Goal: Task Accomplishment & Management: Use online tool/utility

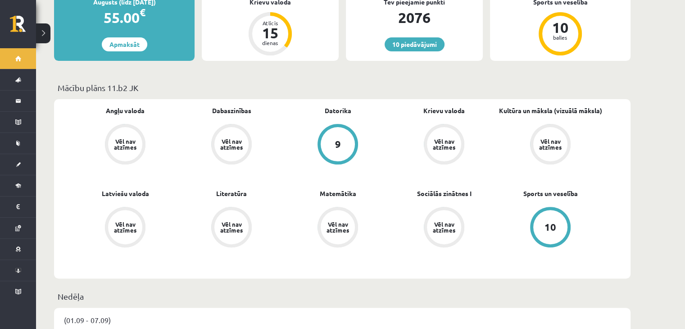
scroll to position [262, 0]
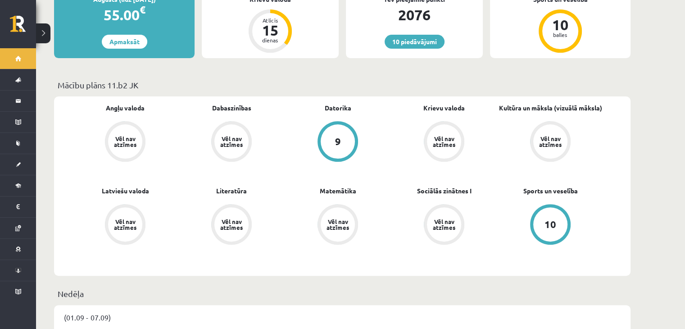
click at [311, 204] on link "Vēl nav atzīmes" at bounding box center [338, 225] width 106 height 42
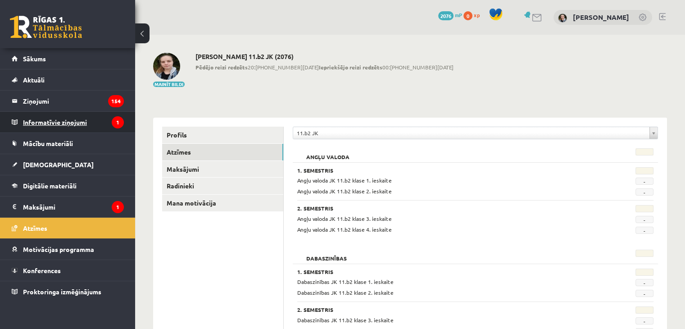
click at [65, 123] on legend "Informatīvie ziņojumi 1" at bounding box center [73, 122] width 101 height 21
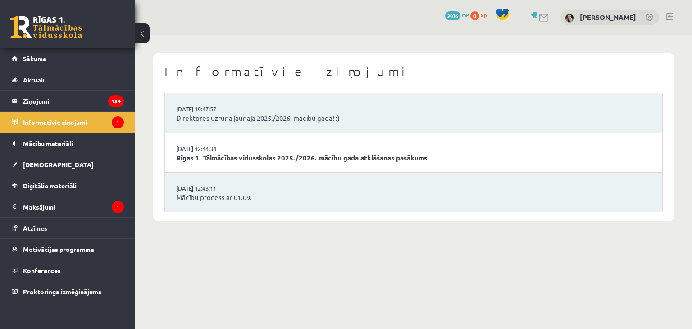
click at [336, 158] on link "Rīgas 1. Tālmācības vidusskolas 2025./2026. mācību gada atklāšanas pasākums" at bounding box center [413, 158] width 475 height 10
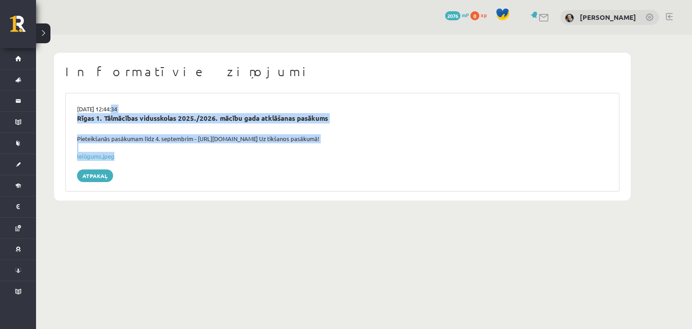
drag, startPoint x: 0, startPoint y: 0, endPoint x: 112, endPoint y: 110, distance: 156.7
click at [112, 110] on div "[DATE] 12:44:34 Rīgas 1. Tālmācības vidusskolas 2025./2026. mācību gada atklāša…" at bounding box center [342, 142] width 554 height 99
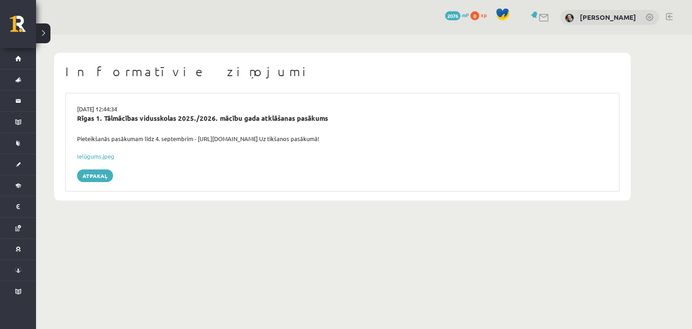
click at [103, 36] on div "Informatīvie ziņojumi [DATE] 12:44:34 Rīgas 1. Tālmācības vidusskolas 2025./202…" at bounding box center [342, 127] width 613 height 184
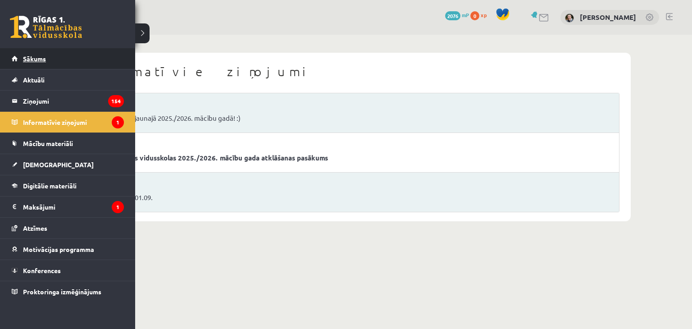
click at [47, 64] on link "Sākums" at bounding box center [68, 58] width 112 height 21
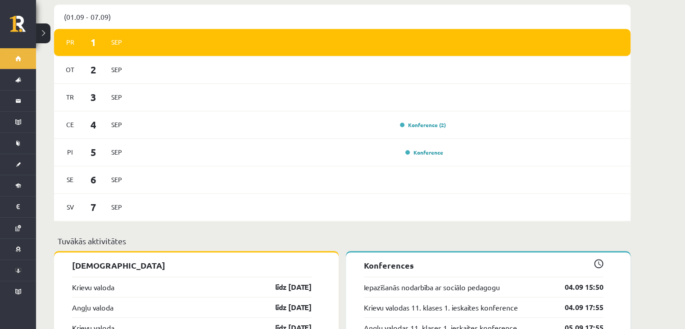
scroll to position [515, 0]
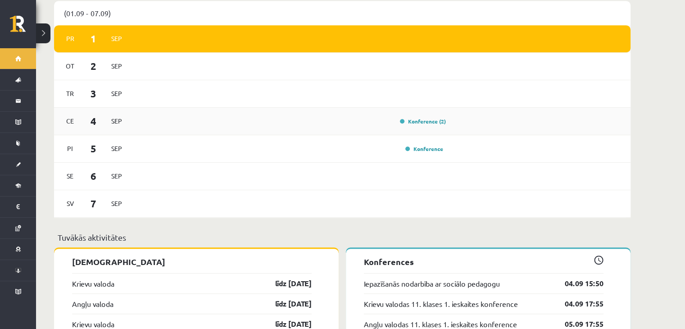
click at [272, 121] on div "Ce 4 Sep Konference (2)" at bounding box center [342, 121] width 577 height 27
click at [415, 118] on link "Konference (2)" at bounding box center [423, 121] width 46 height 7
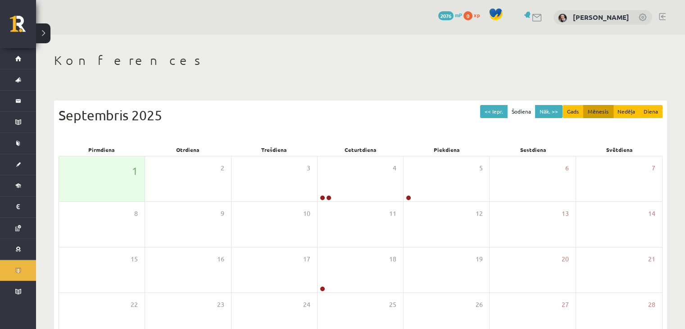
click at [474, 14] on span "xp" at bounding box center [477, 14] width 6 height 7
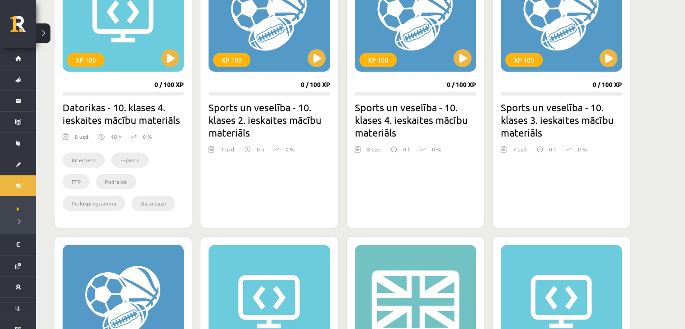
scroll to position [307, 0]
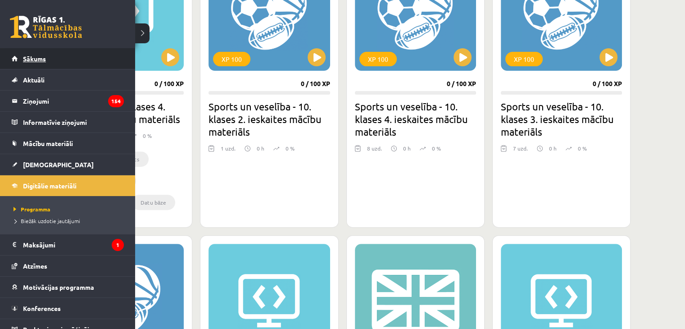
click at [19, 57] on link "Sākums" at bounding box center [68, 58] width 112 height 21
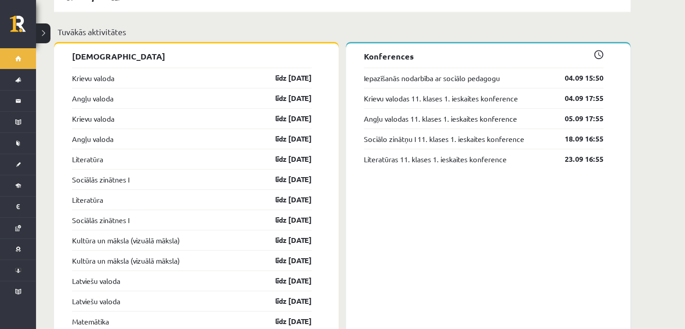
scroll to position [721, 0]
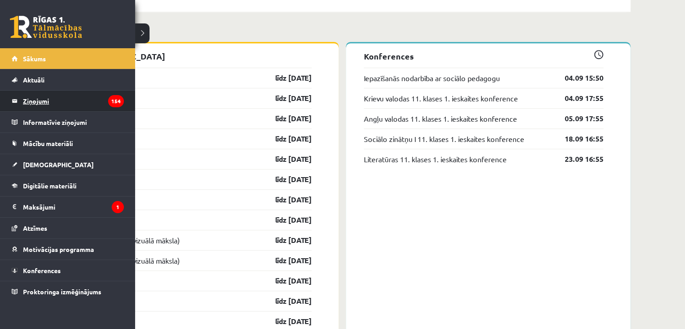
click at [44, 100] on legend "Ziņojumi 154" at bounding box center [73, 101] width 101 height 21
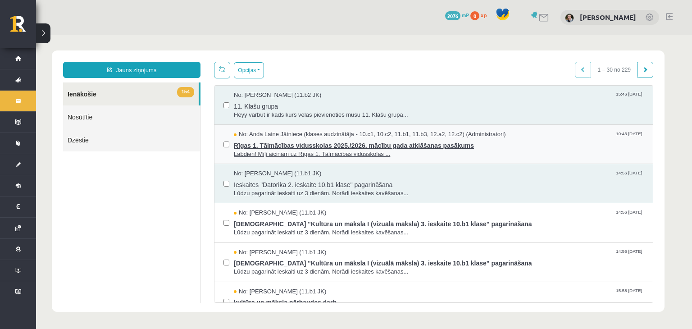
click at [332, 150] on span "Labdien! Mīļi aicinām uz Rīgas 1. Tālmācības vidusskolas ..." at bounding box center [439, 154] width 410 height 9
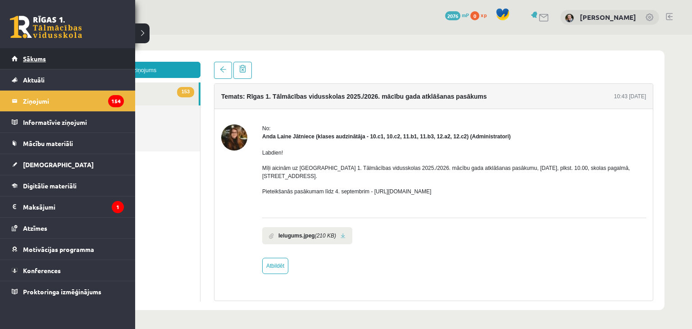
click at [26, 62] on link "Sākums" at bounding box center [68, 58] width 112 height 21
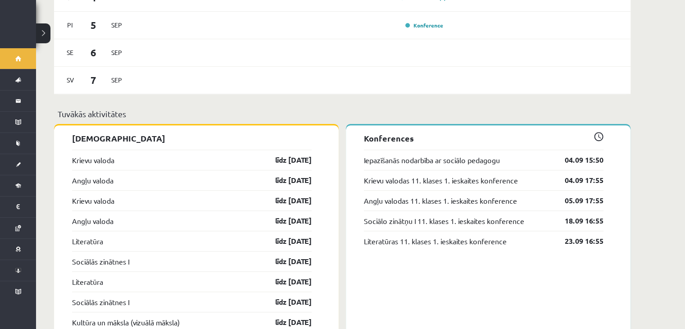
scroll to position [639, 0]
click at [284, 154] on link "līdz 15.09.25" at bounding box center [285, 159] width 52 height 11
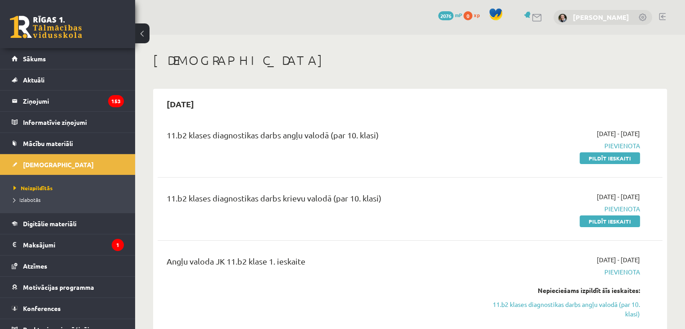
click at [573, 14] on link "[PERSON_NAME]" at bounding box center [601, 17] width 56 height 9
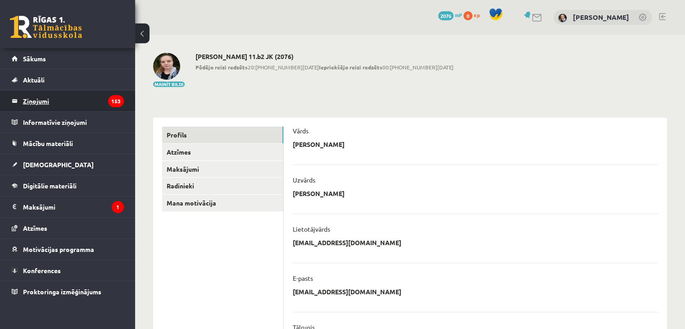
click at [40, 100] on legend "Ziņojumi 153" at bounding box center [73, 101] width 101 height 21
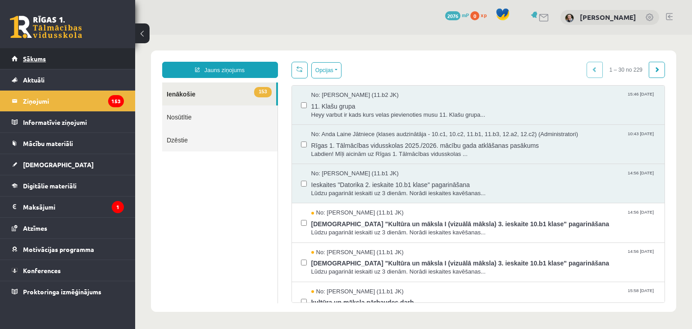
click at [82, 56] on link "Sākums" at bounding box center [68, 58] width 112 height 21
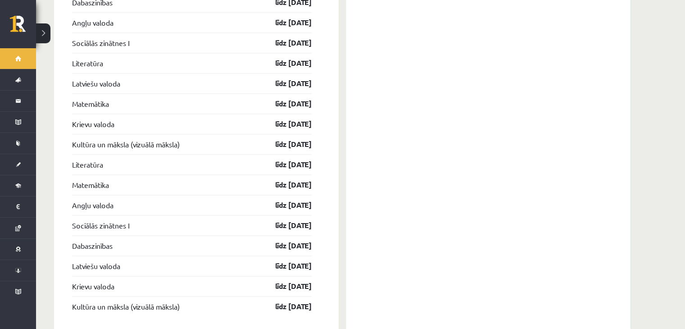
scroll to position [1295, 0]
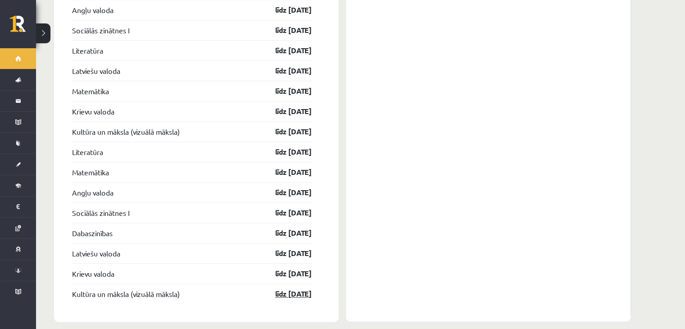
click at [288, 288] on link "līdz 15.05.26" at bounding box center [285, 293] width 52 height 11
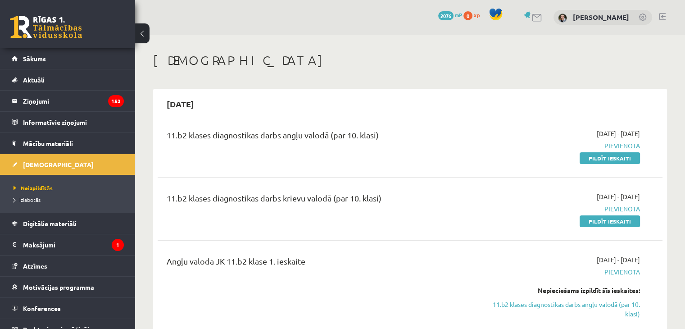
click at [474, 14] on span "xp" at bounding box center [477, 14] width 6 height 7
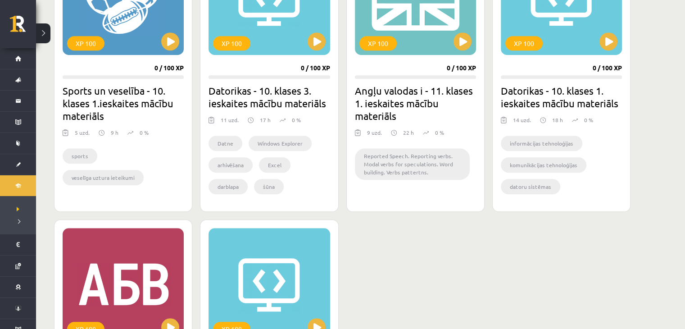
scroll to position [609, 0]
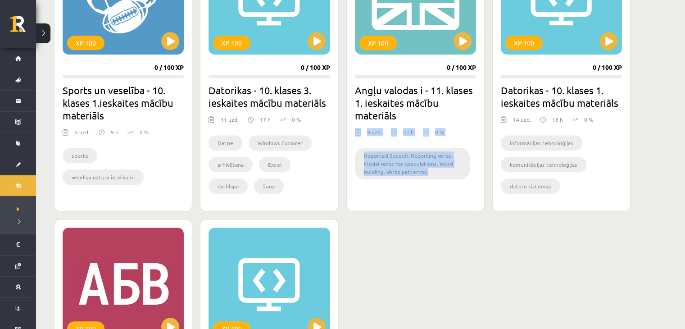
drag, startPoint x: 445, startPoint y: 109, endPoint x: 445, endPoint y: 246, distance: 136.9
click at [445, 246] on div "XP 100 0 / 100 XP Datorikas - 10. klases 4. ieskaites mācību materiāls 8 uzd. 1…" at bounding box center [342, 79] width 577 height 862
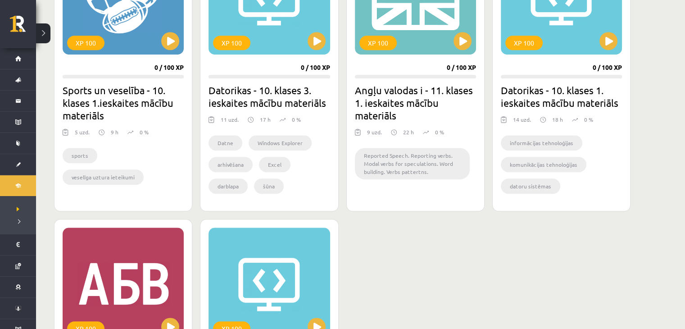
click at [445, 246] on div "XP 100 0 / 100 XP Datorikas - 10. klases 4. ieskaites mācību materiāls 8 uzd. 1…" at bounding box center [342, 79] width 577 height 862
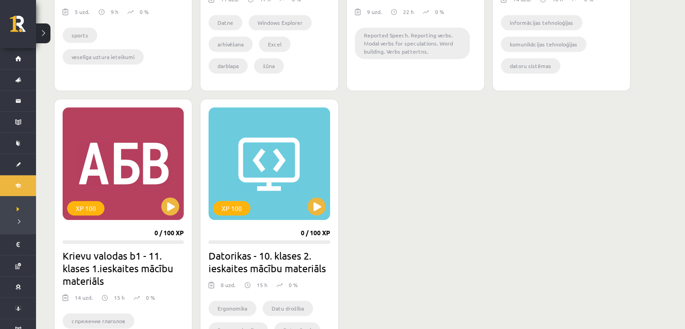
scroll to position [730, 0]
click at [171, 206] on button at bounding box center [170, 206] width 18 height 18
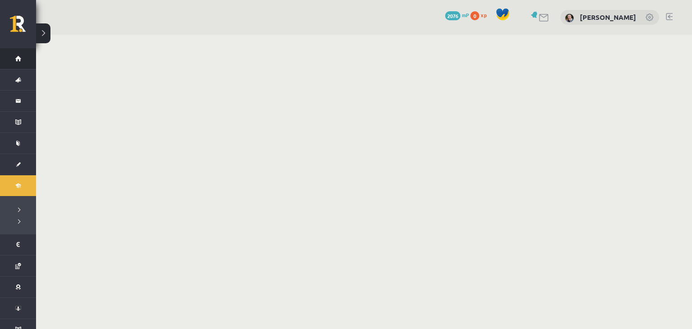
click at [17, 53] on link "Sākums" at bounding box center [18, 58] width 36 height 21
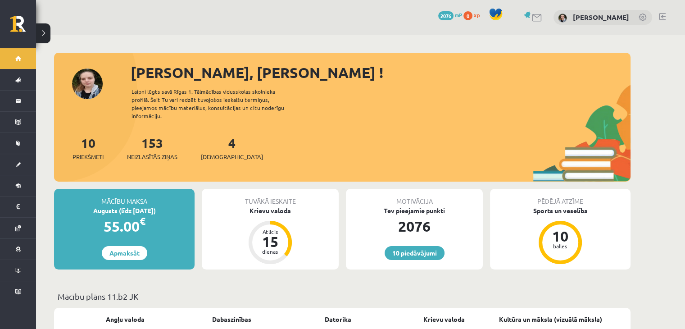
click at [474, 15] on span "xp" at bounding box center [477, 14] width 6 height 7
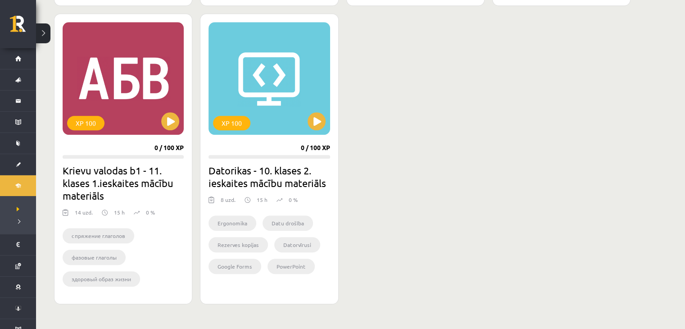
scroll to position [815, 0]
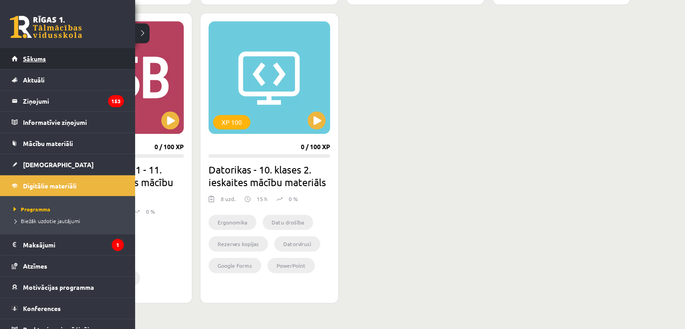
click at [19, 54] on link "Sākums" at bounding box center [68, 58] width 112 height 21
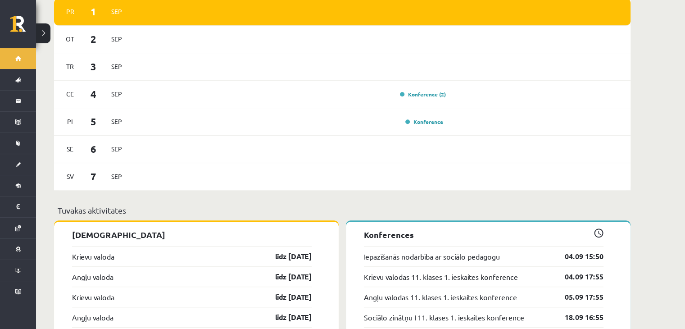
scroll to position [546, 0]
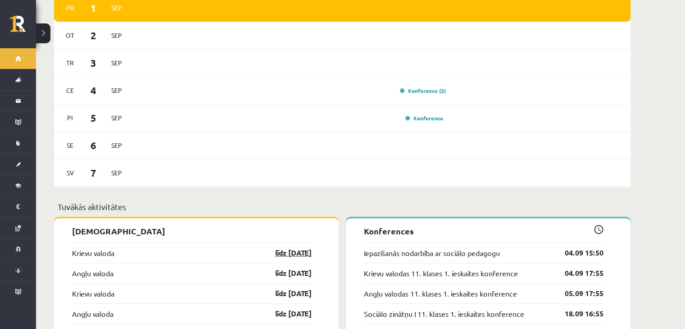
click at [289, 247] on link "līdz 15.09.25" at bounding box center [285, 252] width 52 height 11
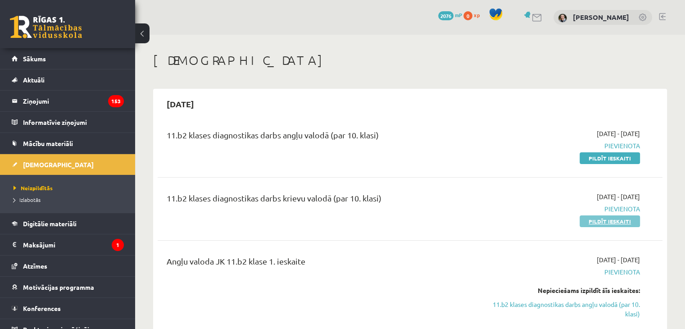
click at [594, 222] on link "Pildīt ieskaiti" at bounding box center [610, 221] width 60 height 12
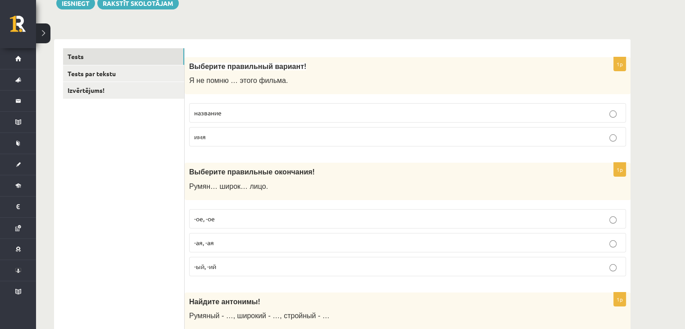
scroll to position [119, 0]
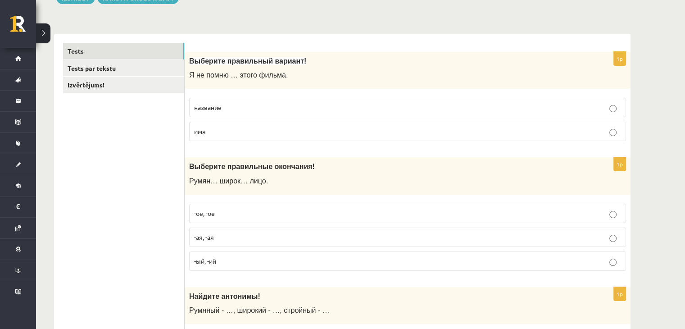
click at [347, 108] on p "название" at bounding box center [407, 107] width 427 height 9
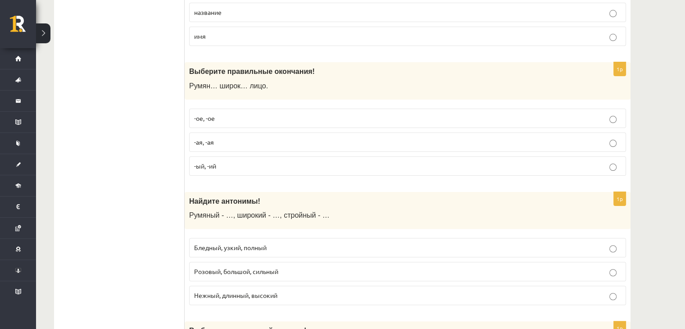
scroll to position [216, 0]
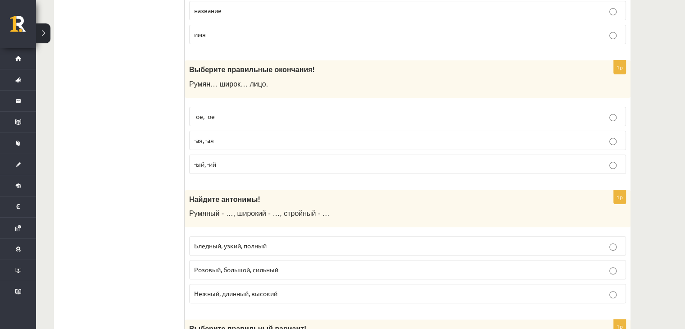
click at [236, 113] on p "-ое, -ое" at bounding box center [407, 116] width 427 height 9
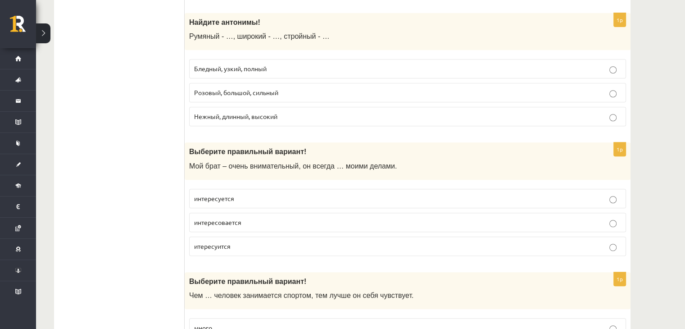
scroll to position [395, 0]
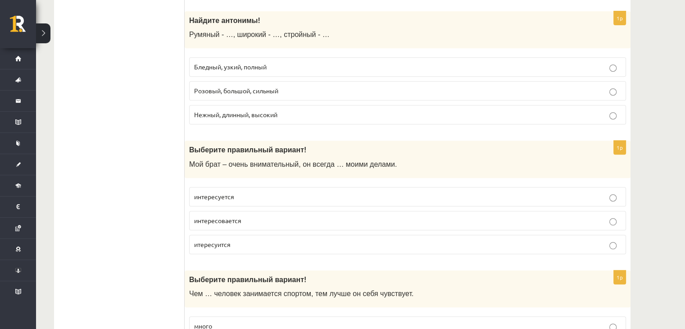
click at [273, 68] on p "Бледный, узкий, полный" at bounding box center [407, 66] width 427 height 9
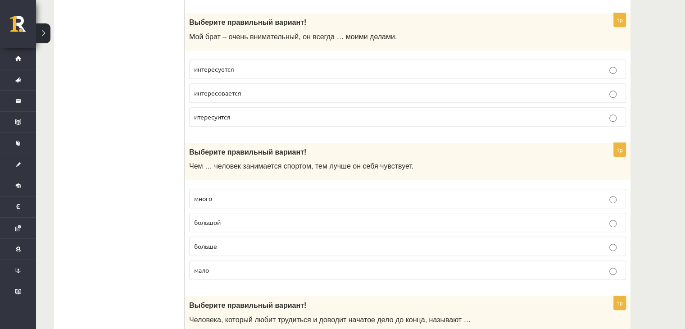
scroll to position [523, 0]
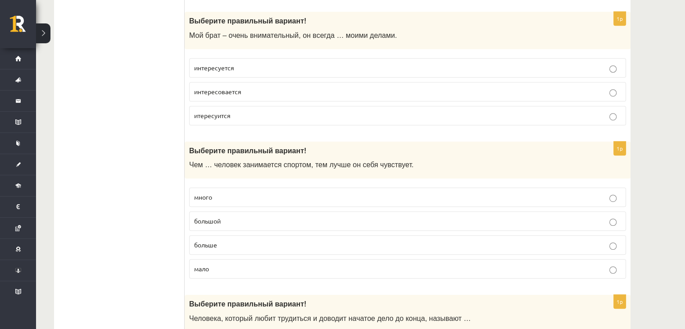
click at [271, 68] on p "интересуется" at bounding box center [407, 67] width 427 height 9
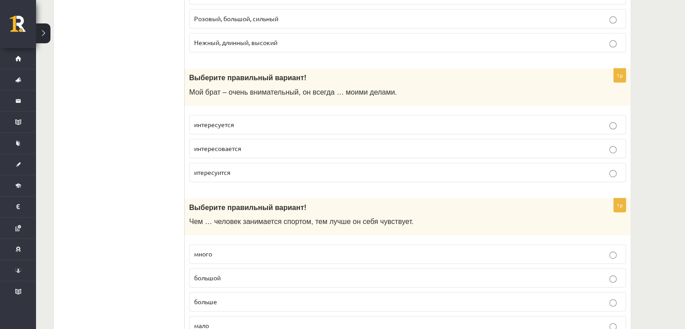
scroll to position [470, 0]
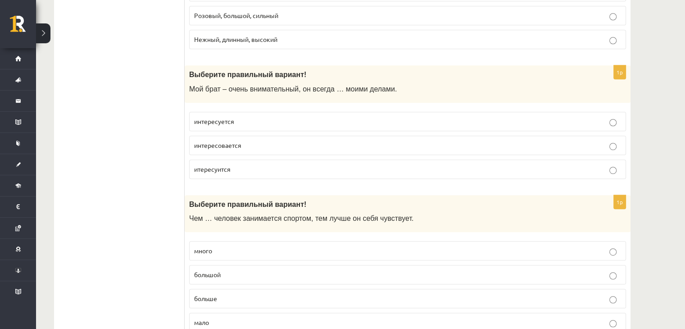
click at [265, 122] on p "интересуется" at bounding box center [407, 121] width 427 height 9
click at [245, 170] on p "итересуится" at bounding box center [407, 168] width 427 height 9
click at [247, 113] on label "интересуется" at bounding box center [407, 121] width 437 height 19
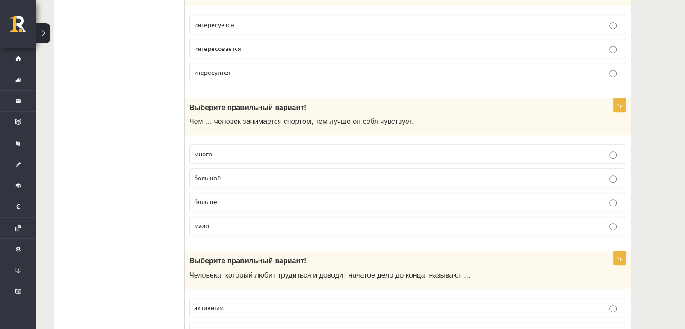
scroll to position [573, 0]
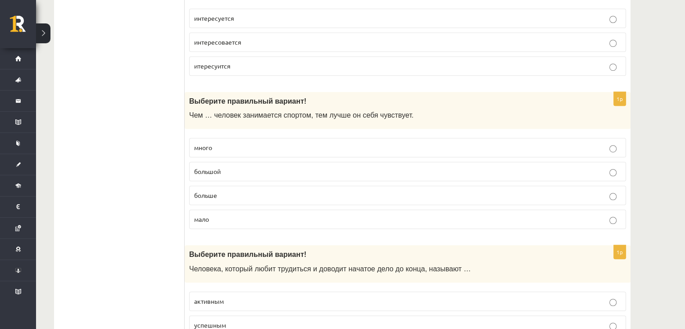
click at [223, 198] on label "больше" at bounding box center [407, 195] width 437 height 19
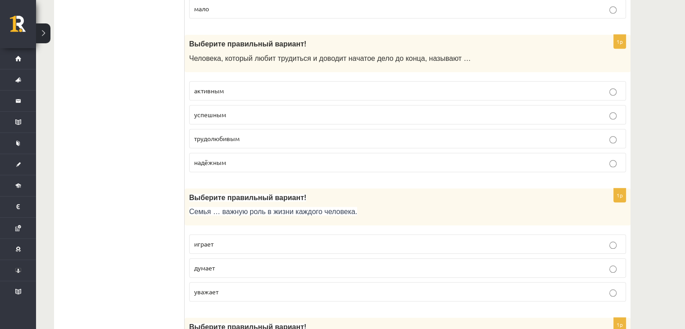
scroll to position [784, 0]
click at [259, 133] on p "трудолюбивым" at bounding box center [407, 137] width 427 height 9
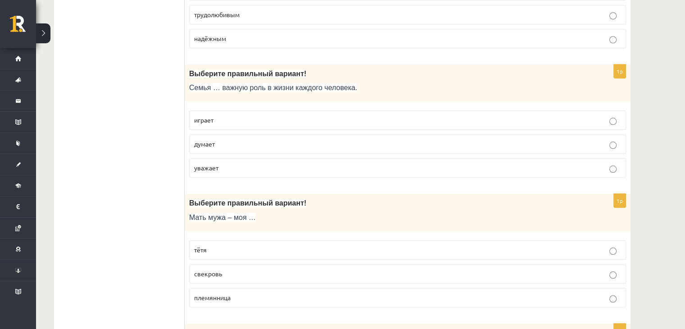
scroll to position [908, 0]
click at [227, 116] on p "играет" at bounding box center [407, 119] width 427 height 9
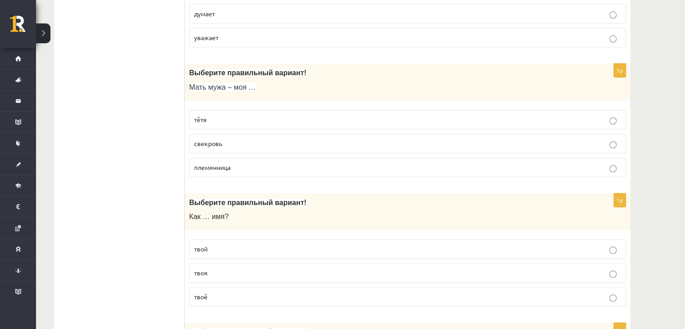
scroll to position [1038, 0]
click at [236, 138] on p "свекровь" at bounding box center [407, 142] width 427 height 9
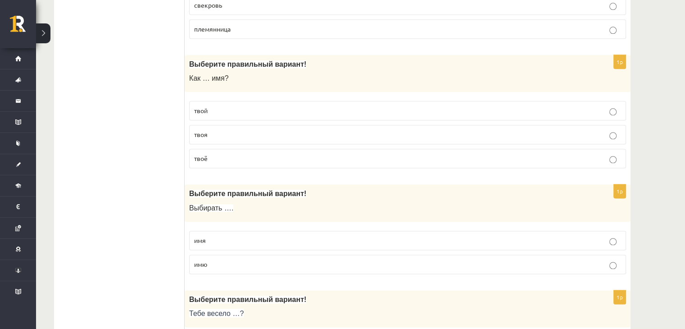
scroll to position [1178, 0]
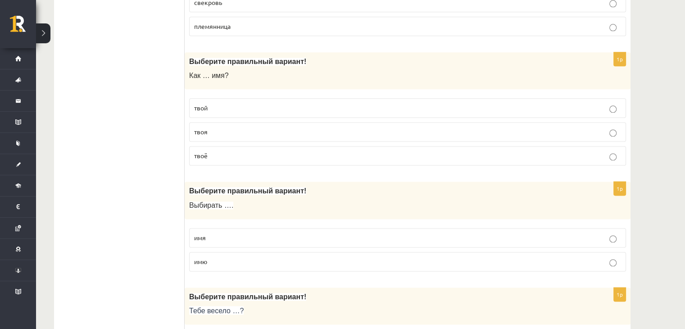
click at [224, 152] on p "твоё" at bounding box center [407, 155] width 427 height 9
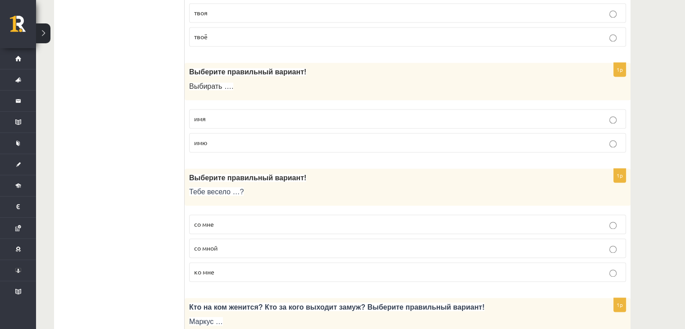
scroll to position [1299, 0]
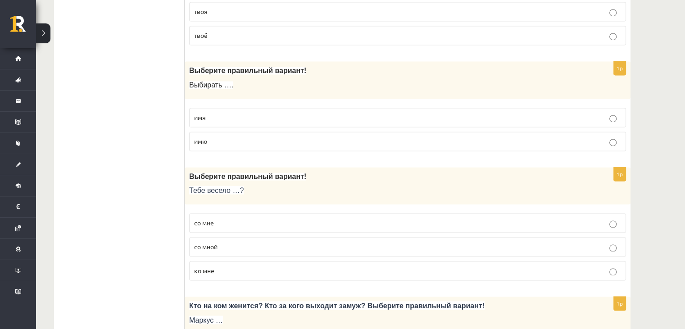
click at [235, 113] on p "имя" at bounding box center [407, 117] width 427 height 9
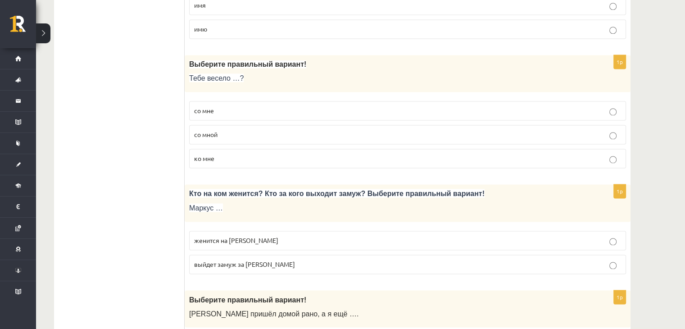
scroll to position [1416, 0]
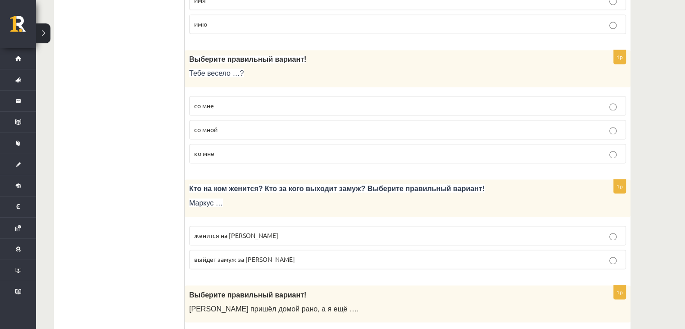
click at [231, 125] on p "со мной" at bounding box center [407, 129] width 427 height 9
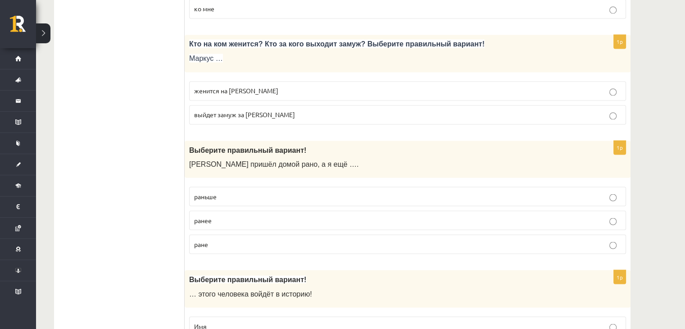
scroll to position [1560, 0]
click at [261, 86] on p "женится на Агнии" at bounding box center [407, 90] width 427 height 9
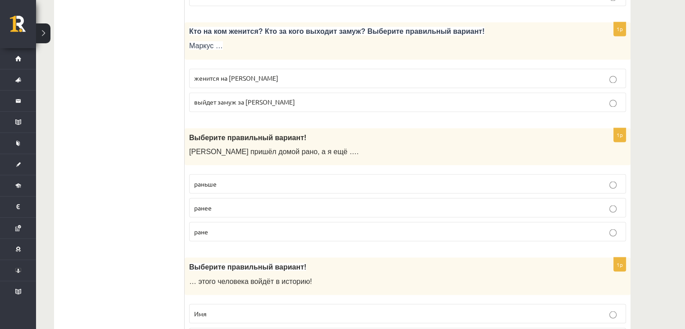
scroll to position [1569, 0]
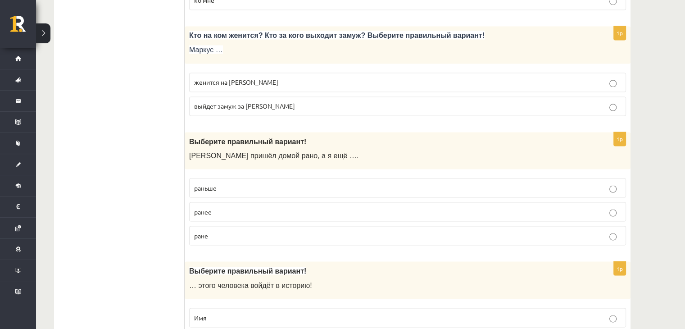
click at [270, 101] on p "выйдет замуж за Агнию" at bounding box center [407, 105] width 427 height 9
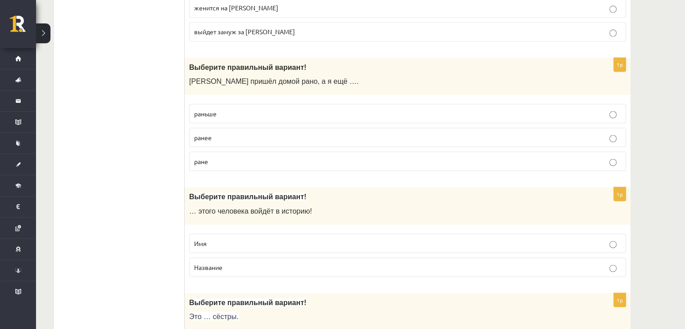
scroll to position [1644, 0]
click at [270, 108] on p "раньше" at bounding box center [407, 112] width 427 height 9
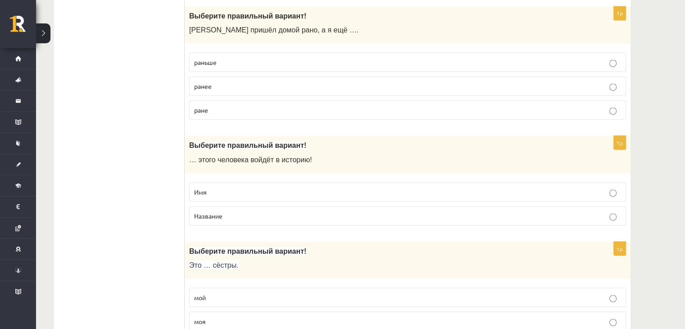
scroll to position [1700, 0]
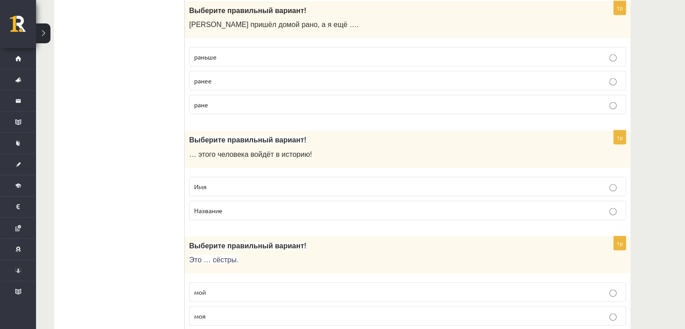
click at [263, 182] on p "Имя" at bounding box center [407, 186] width 427 height 9
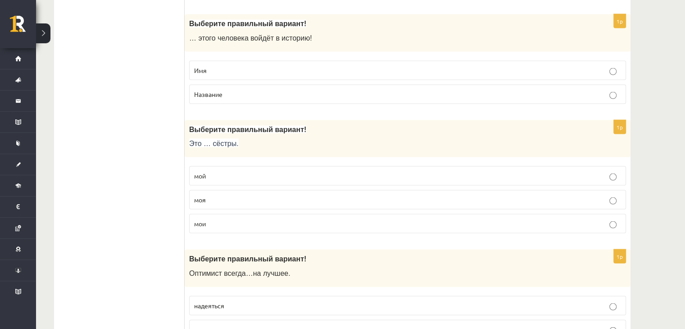
scroll to position [1817, 0]
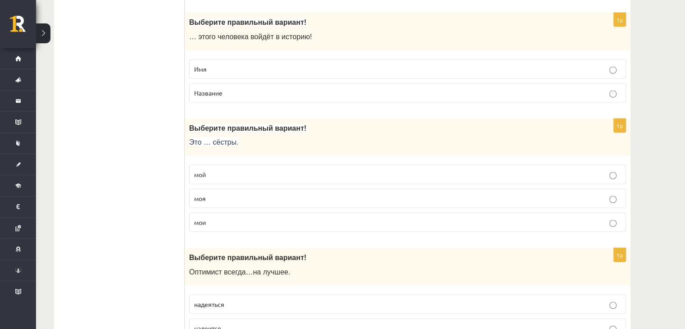
click at [245, 170] on p "мой" at bounding box center [407, 174] width 427 height 9
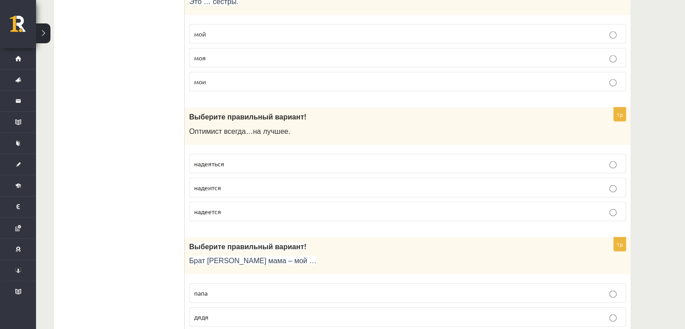
scroll to position [1974, 0]
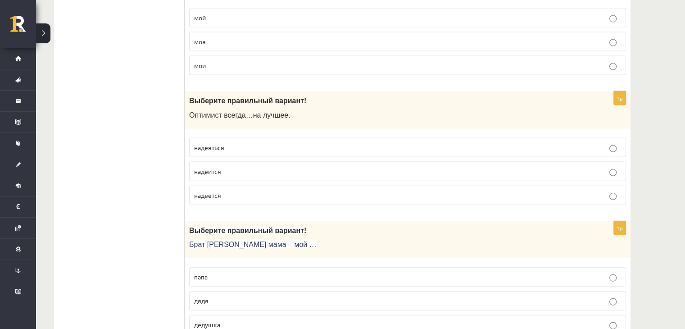
click at [245, 191] on p "надеется" at bounding box center [407, 195] width 427 height 9
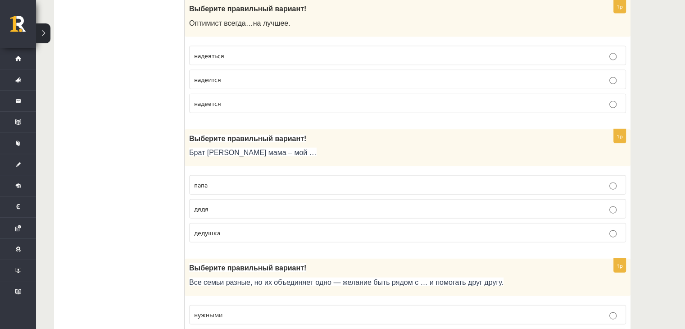
scroll to position [2066, 0]
click at [247, 204] on label "дядя" at bounding box center [407, 208] width 437 height 19
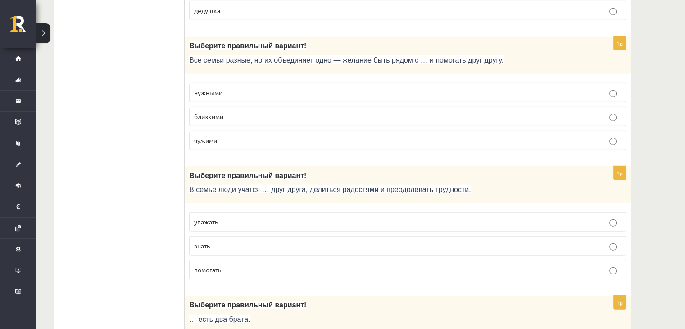
scroll to position [2289, 0]
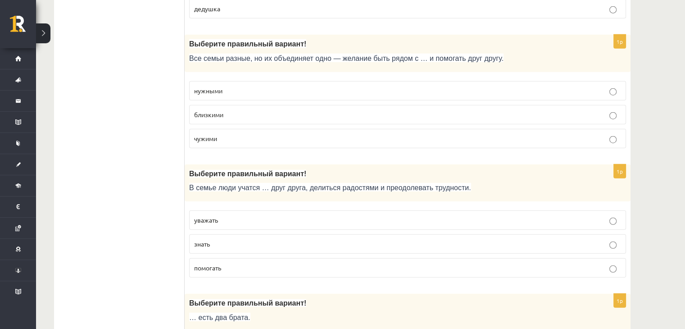
click at [251, 110] on p "близкими" at bounding box center [407, 114] width 427 height 9
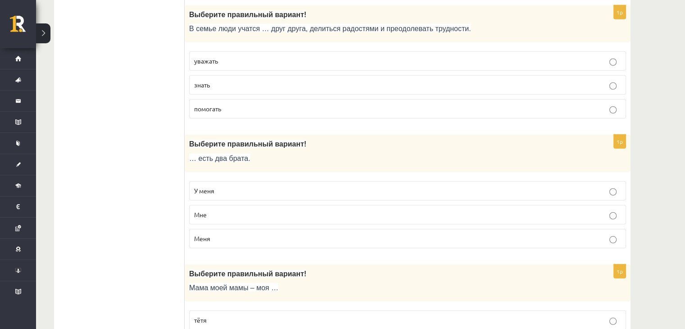
scroll to position [2449, 0]
click at [248, 56] on label "уважать" at bounding box center [407, 59] width 437 height 19
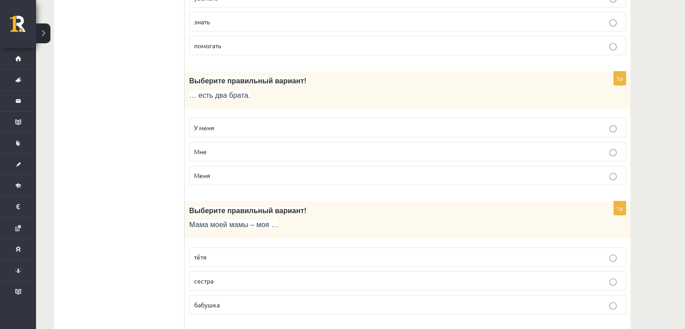
scroll to position [2512, 0]
click at [258, 123] on label "У меня" at bounding box center [407, 126] width 437 height 19
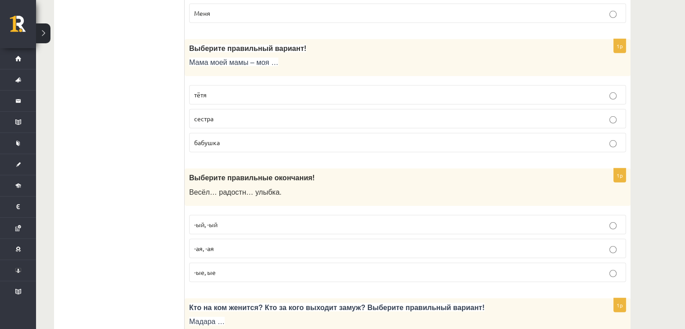
scroll to position [2675, 0]
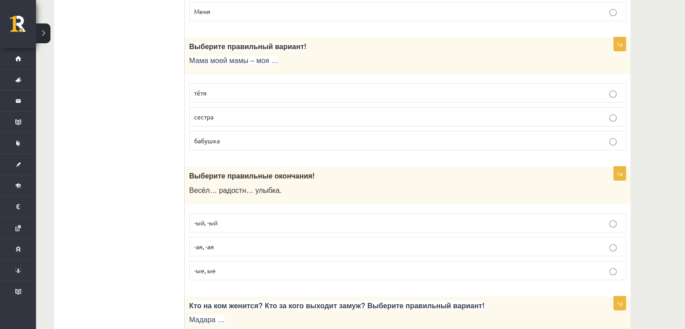
click at [254, 136] on p "бабушка" at bounding box center [407, 140] width 427 height 9
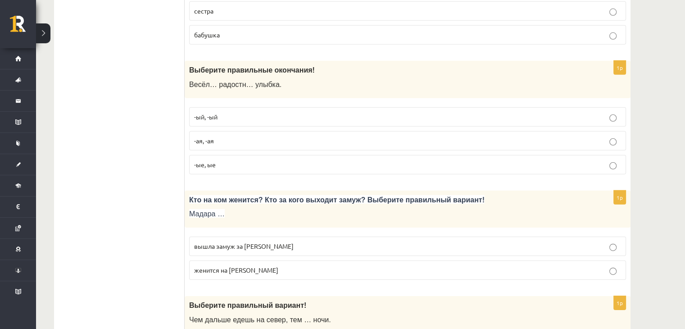
scroll to position [2782, 0]
click at [233, 136] on p "-ая, -ая" at bounding box center [407, 140] width 427 height 9
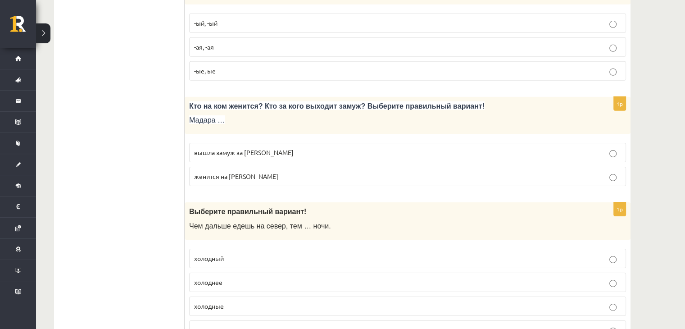
scroll to position [2875, 0]
click at [281, 147] on p "вышла замуж за Марка" at bounding box center [407, 151] width 427 height 9
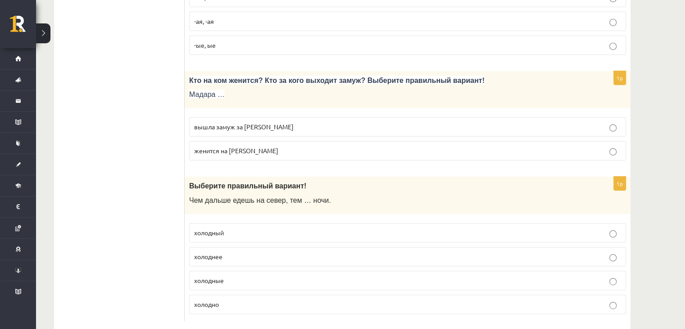
scroll to position [2906, 0]
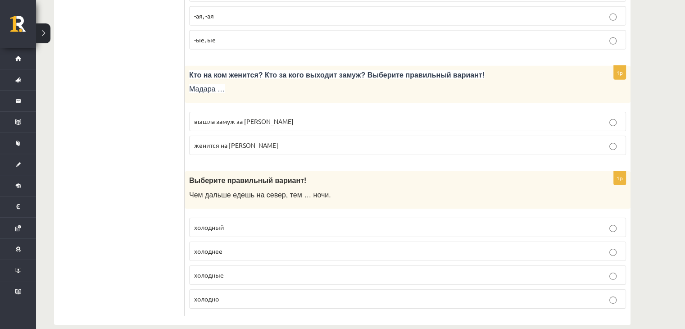
click at [245, 246] on p "холоднее" at bounding box center [407, 250] width 427 height 9
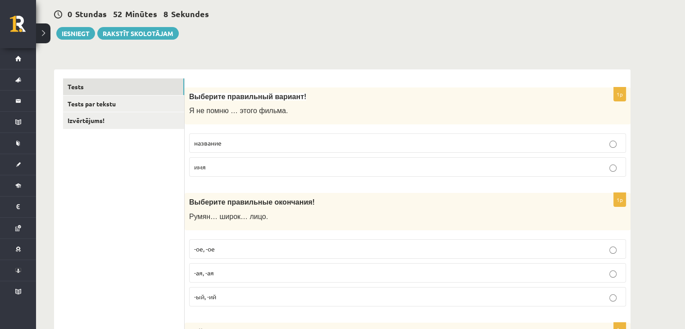
scroll to position [0, 0]
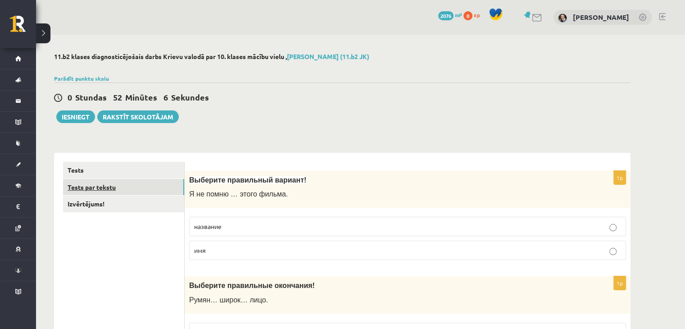
click at [158, 179] on link "Tests par tekstu" at bounding box center [123, 187] width 121 height 17
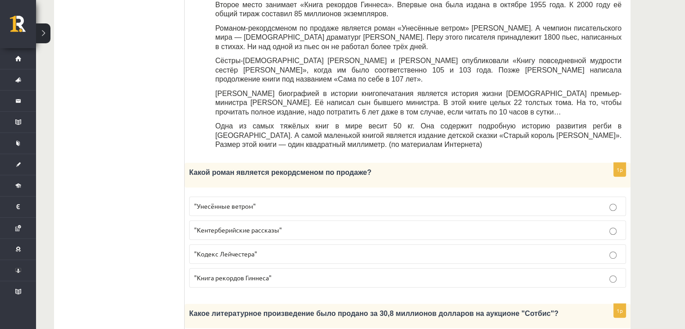
scroll to position [346, 0]
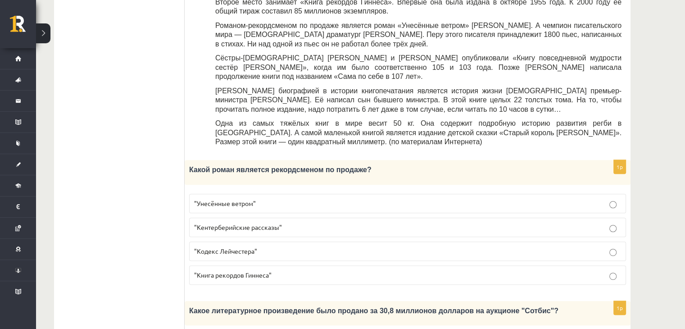
click at [370, 194] on label ""Унесённые ветром"" at bounding box center [407, 203] width 437 height 19
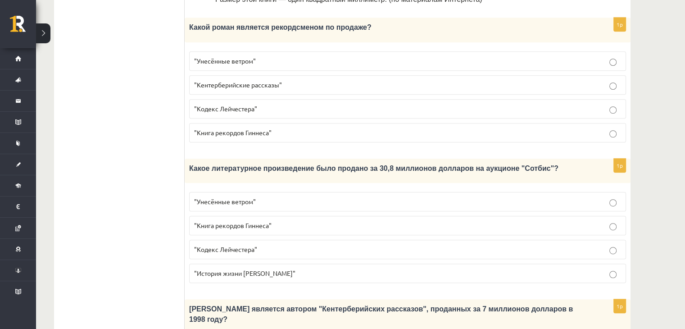
scroll to position [490, 0]
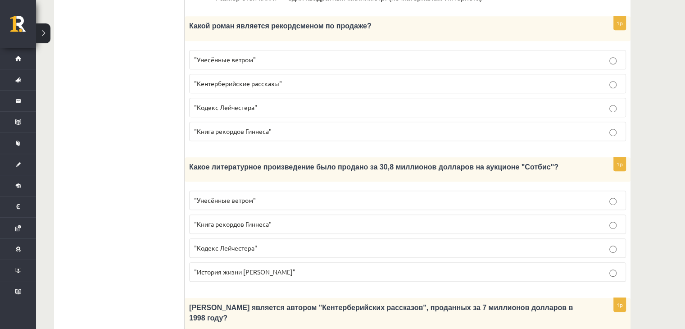
click at [279, 243] on p ""Кодекс Лейчестера"" at bounding box center [407, 247] width 427 height 9
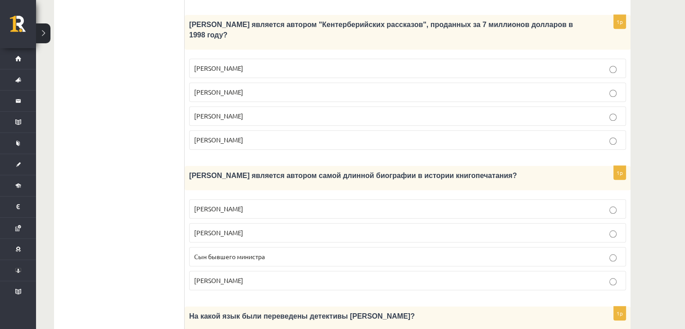
scroll to position [773, 0]
click at [270, 111] on p "Джефри Чосер" at bounding box center [407, 115] width 427 height 9
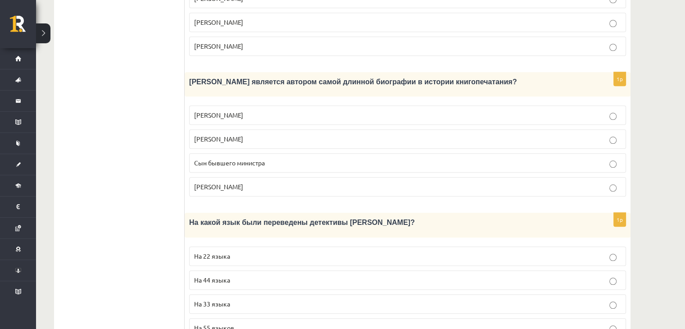
scroll to position [867, 0]
click at [277, 158] on p "Сын бывшего министра" at bounding box center [407, 162] width 427 height 9
click at [251, 275] on p "На 44 языка" at bounding box center [407, 279] width 427 height 9
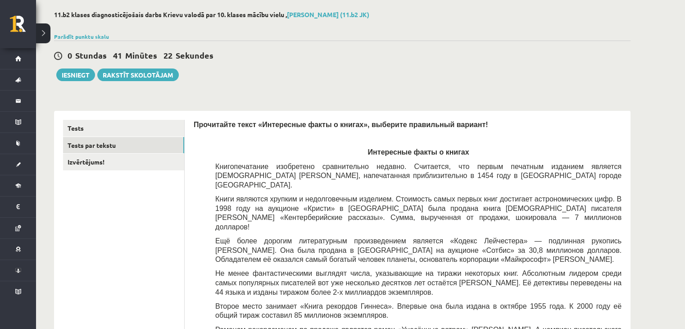
scroll to position [41, 0]
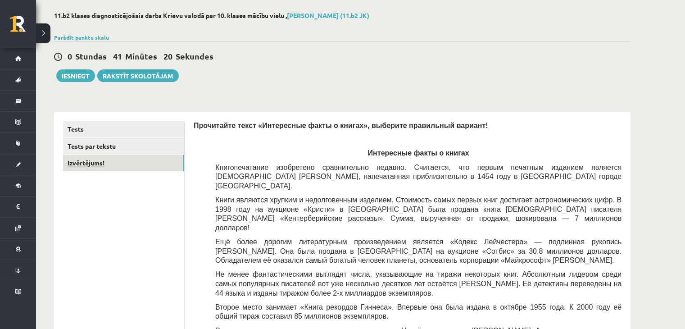
click at [159, 156] on link "Izvērtējums!" at bounding box center [123, 162] width 121 height 17
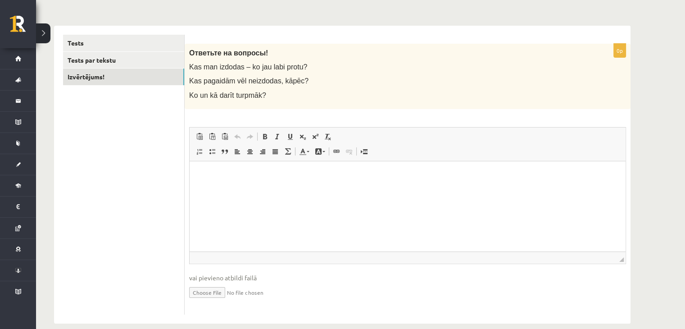
scroll to position [139, 0]
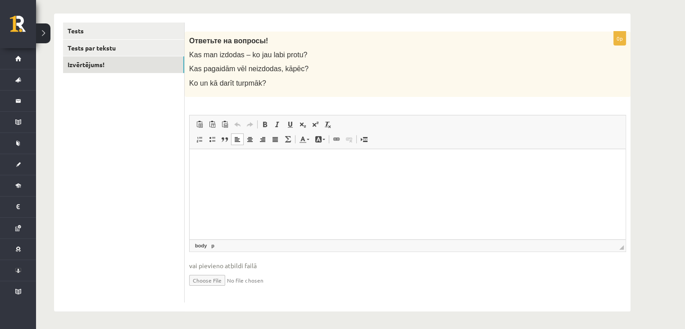
click at [254, 155] on html at bounding box center [408, 162] width 436 height 27
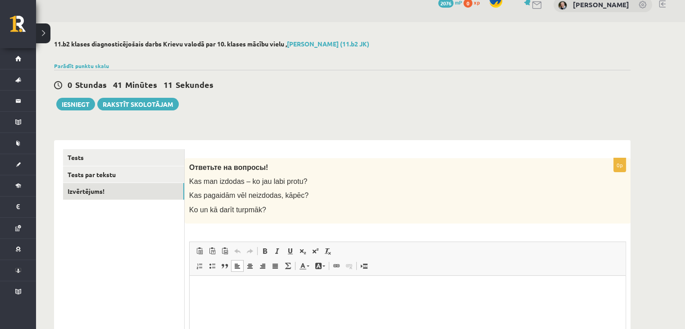
scroll to position [13, 0]
click at [77, 101] on button "Iesniegt" at bounding box center [75, 103] width 39 height 13
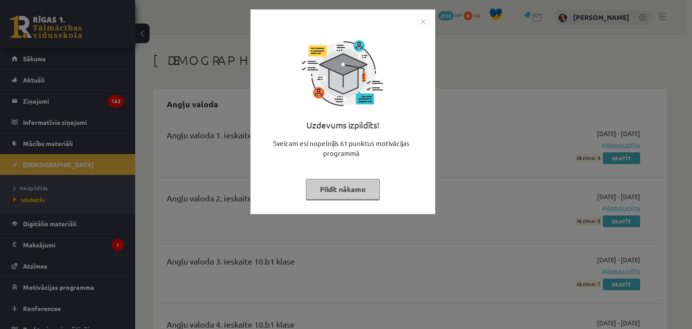
click at [353, 186] on button "Pildīt nākamo" at bounding box center [343, 189] width 74 height 21
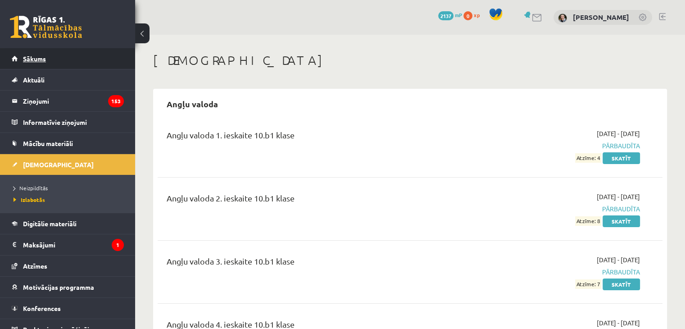
click at [68, 60] on link "Sākums" at bounding box center [68, 58] width 112 height 21
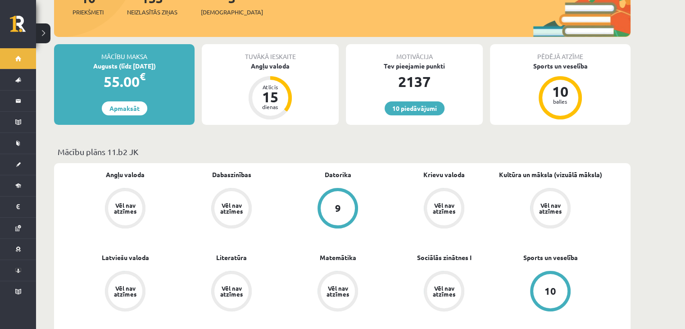
scroll to position [141, 0]
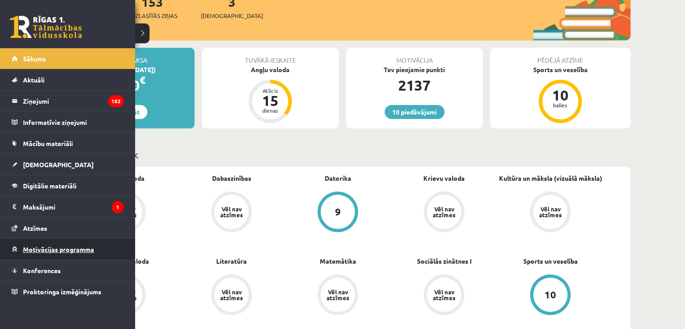
click at [81, 245] on span "Motivācijas programma" at bounding box center [58, 249] width 71 height 8
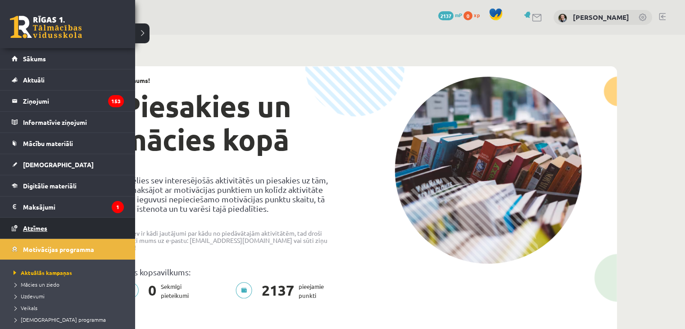
click at [35, 223] on link "Atzīmes" at bounding box center [68, 228] width 112 height 21
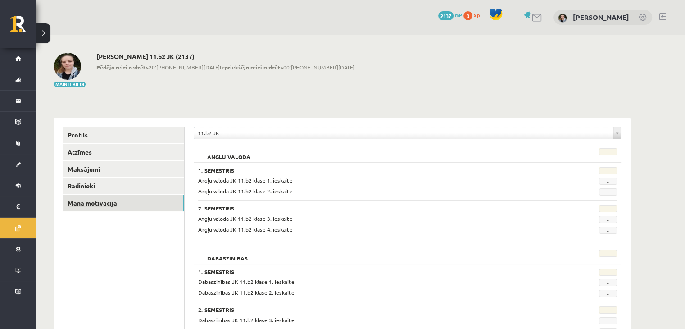
click at [126, 204] on link "Mana motivācija" at bounding box center [123, 203] width 121 height 17
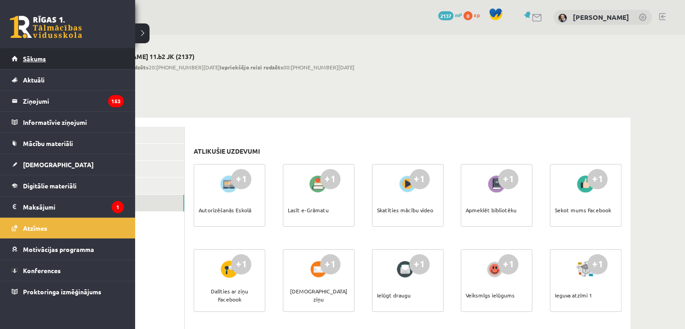
click at [29, 49] on link "Sākums" at bounding box center [68, 58] width 112 height 21
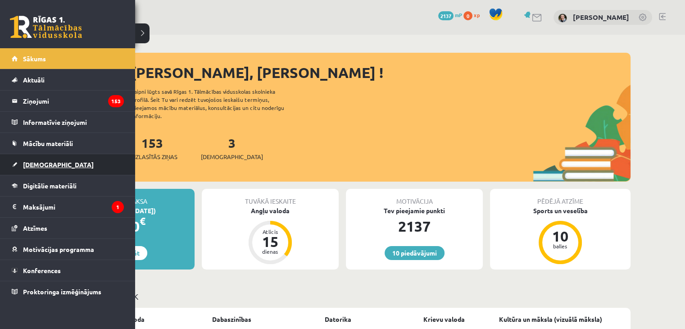
click at [40, 160] on span "[DEMOGRAPHIC_DATA]" at bounding box center [58, 164] width 71 height 8
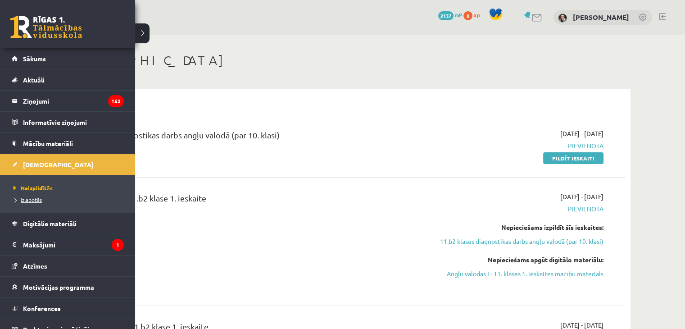
click at [32, 196] on span "Izlabotās" at bounding box center [26, 199] width 31 height 7
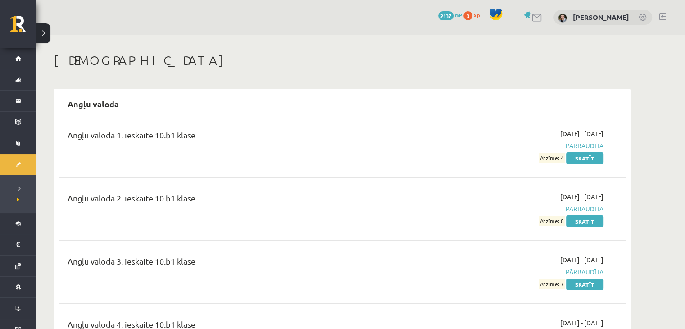
click at [474, 14] on span "xp" at bounding box center [477, 14] width 6 height 7
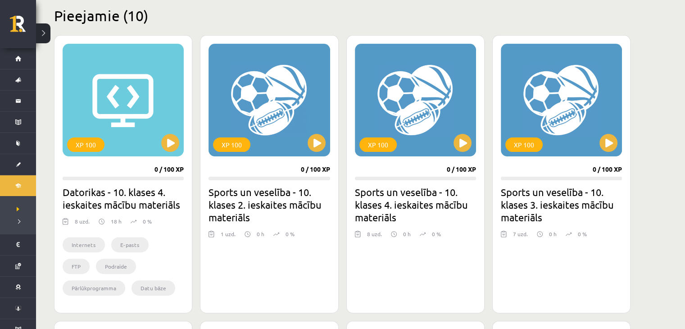
scroll to position [227, 0]
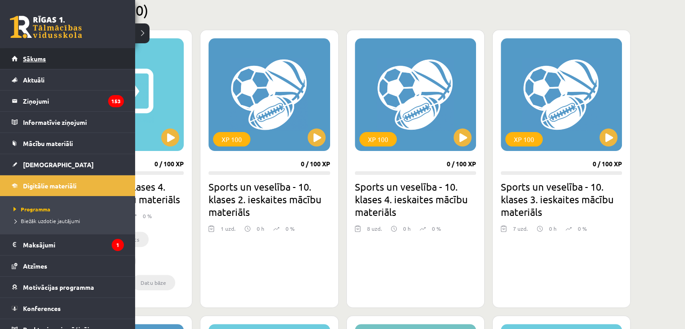
click at [30, 56] on span "Sākums" at bounding box center [34, 59] width 23 height 8
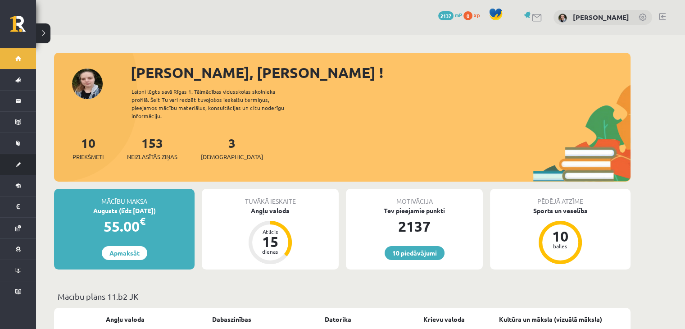
click at [23, 166] on link "[DEMOGRAPHIC_DATA]" at bounding box center [18, 164] width 36 height 21
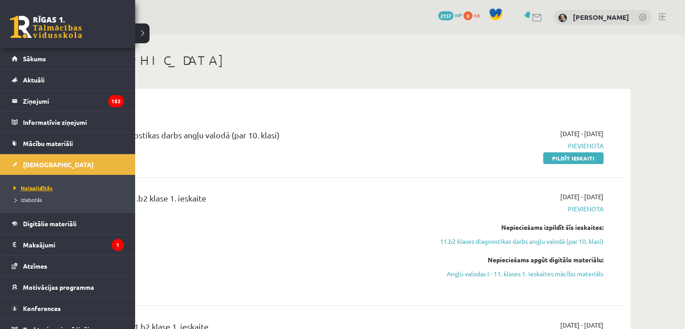
click at [41, 188] on span "Neizpildītās" at bounding box center [31, 187] width 41 height 7
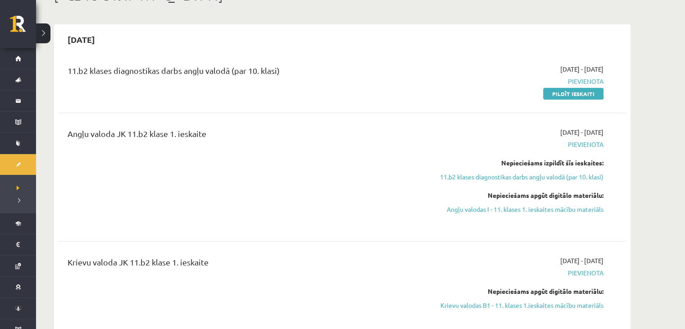
scroll to position [66, 0]
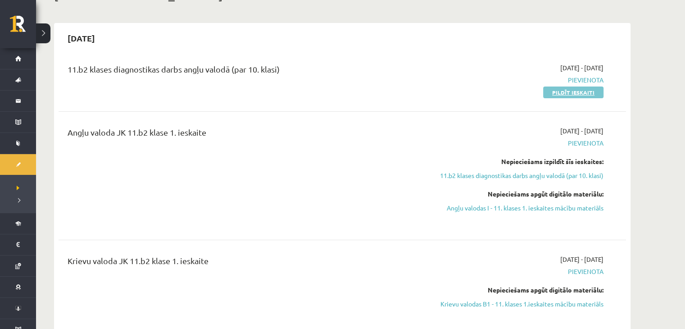
click at [565, 89] on link "Pildīt ieskaiti" at bounding box center [573, 92] width 60 height 12
click at [587, 86] on link "Pildīt ieskaiti" at bounding box center [573, 92] width 60 height 12
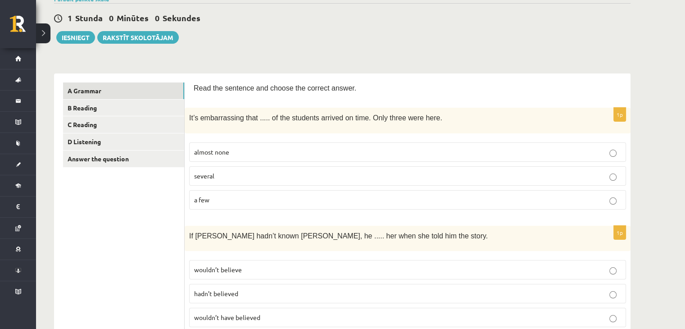
scroll to position [81, 0]
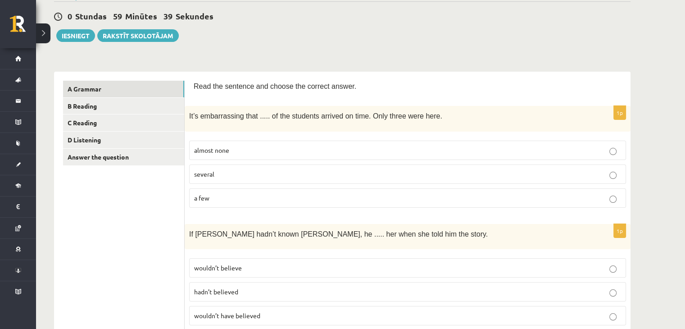
click at [262, 154] on label "almost none" at bounding box center [407, 150] width 437 height 19
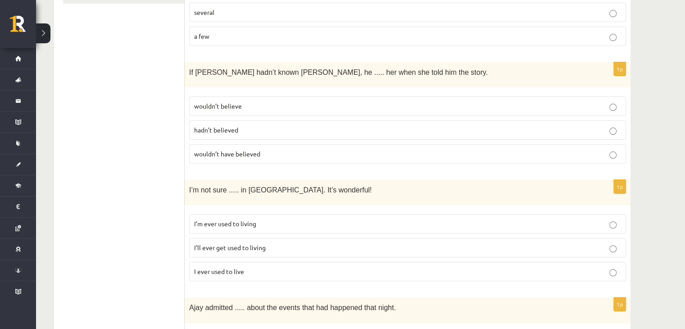
scroll to position [243, 0]
click at [262, 103] on p "wouldn’t believe" at bounding box center [407, 105] width 427 height 9
click at [311, 149] on p "wouldn’t have believed" at bounding box center [407, 153] width 427 height 9
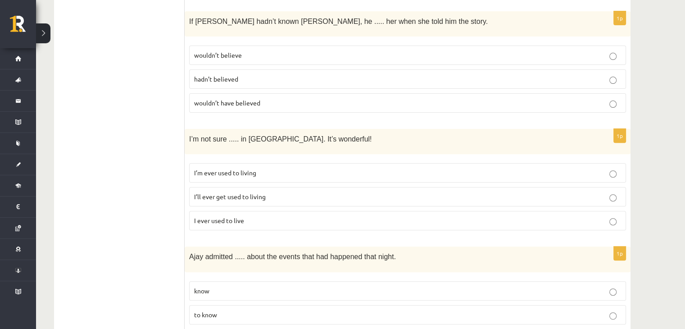
scroll to position [294, 0]
click at [275, 192] on p "I’ll ever get used to living" at bounding box center [407, 196] width 427 height 9
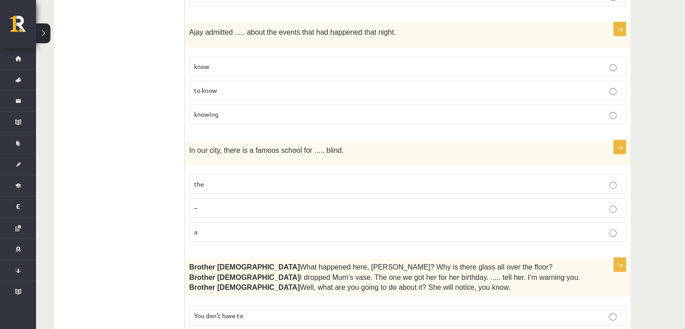
scroll to position [517, 0]
click at [223, 180] on p "the" at bounding box center [407, 184] width 427 height 9
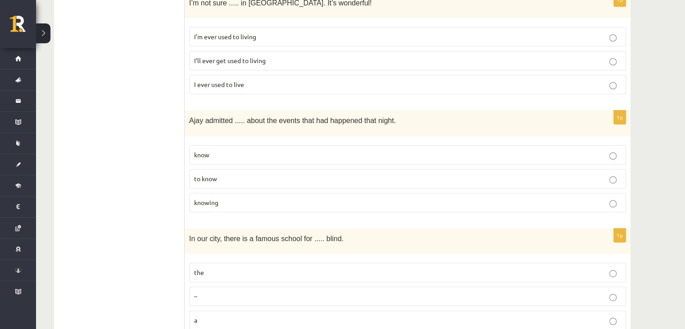
scroll to position [425, 0]
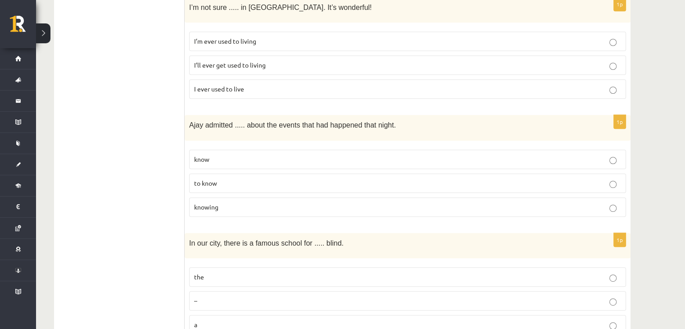
click at [247, 204] on p "knowing" at bounding box center [407, 206] width 427 height 9
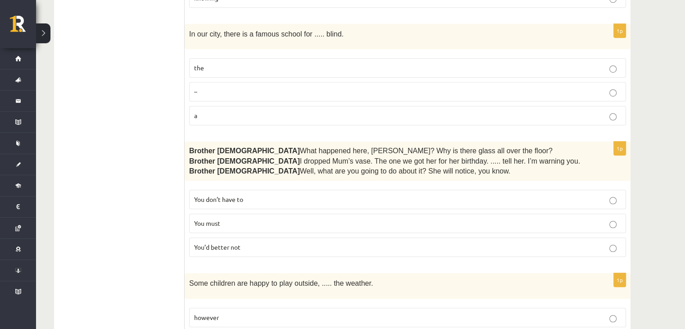
scroll to position [635, 0]
click at [255, 241] on p "You’d better not" at bounding box center [407, 245] width 427 height 9
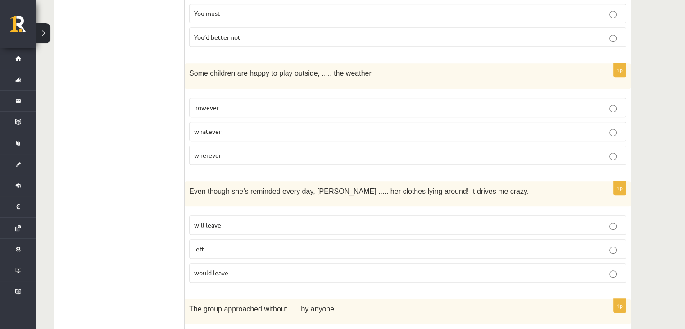
scroll to position [847, 0]
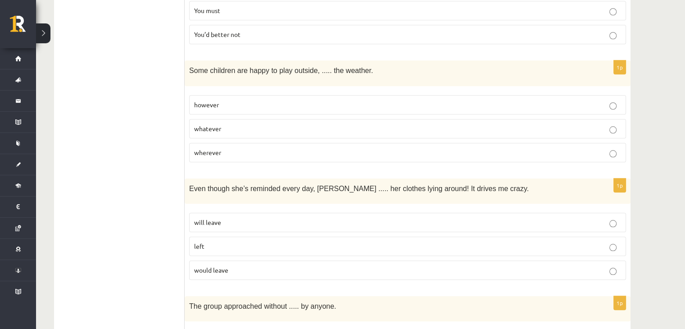
click at [256, 124] on p "whatever" at bounding box center [407, 128] width 427 height 9
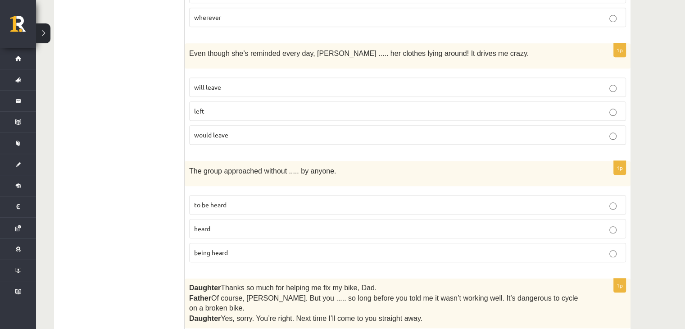
scroll to position [982, 0]
click at [253, 106] on p "left" at bounding box center [407, 110] width 427 height 9
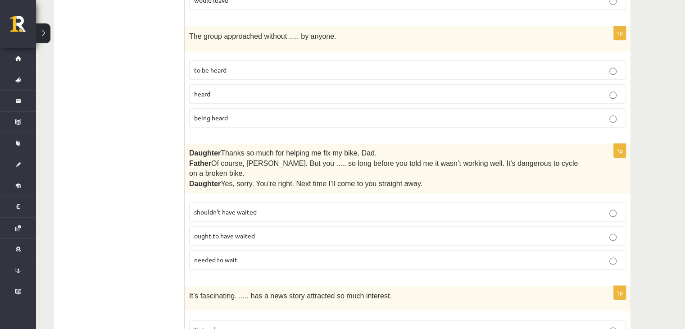
scroll to position [1119, 0]
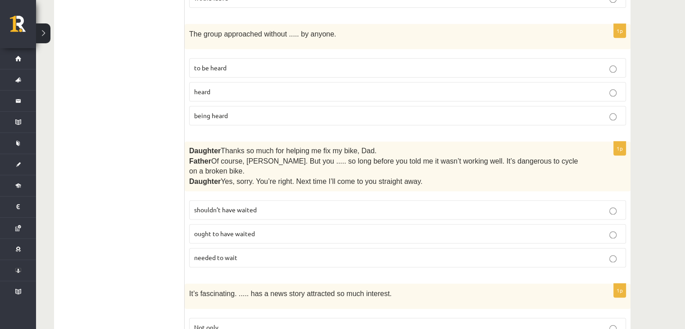
click at [272, 111] on p "being heard" at bounding box center [407, 115] width 427 height 9
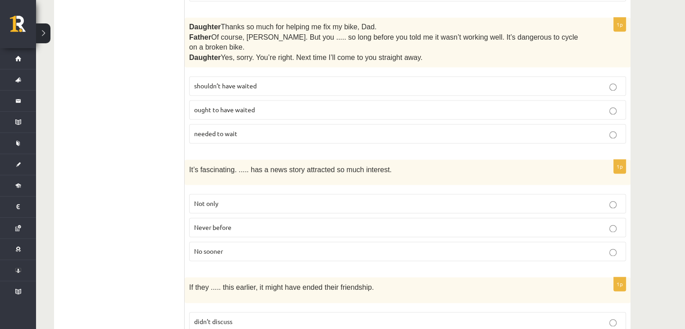
scroll to position [1243, 0]
click at [267, 81] on p "shouldn’t have waited" at bounding box center [407, 85] width 427 height 9
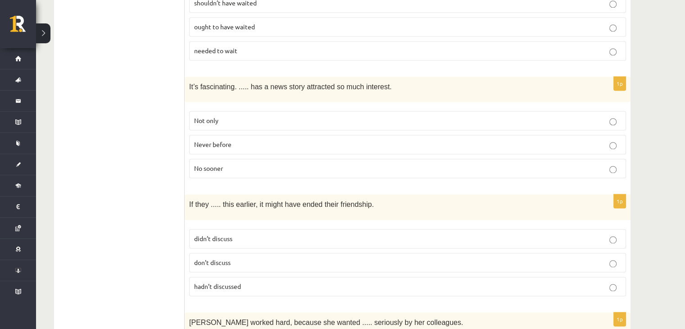
scroll to position [1326, 0]
click at [308, 134] on fieldset "Not only Never before No sooner" at bounding box center [407, 143] width 437 height 74
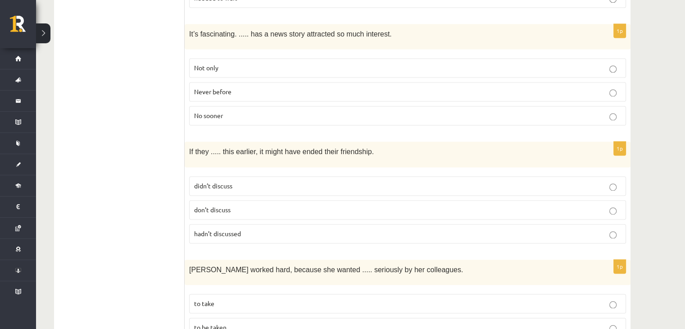
scroll to position [1378, 0]
click at [222, 87] on span "Never before" at bounding box center [212, 91] width 37 height 8
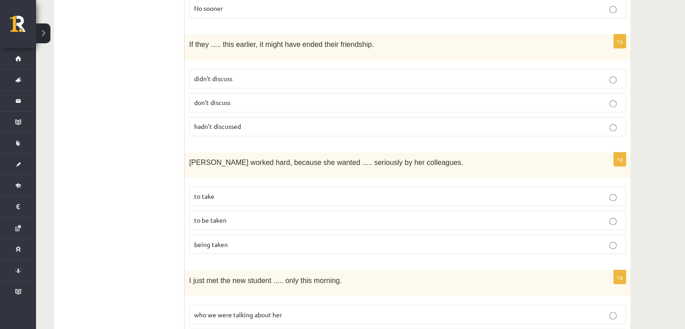
scroll to position [1490, 0]
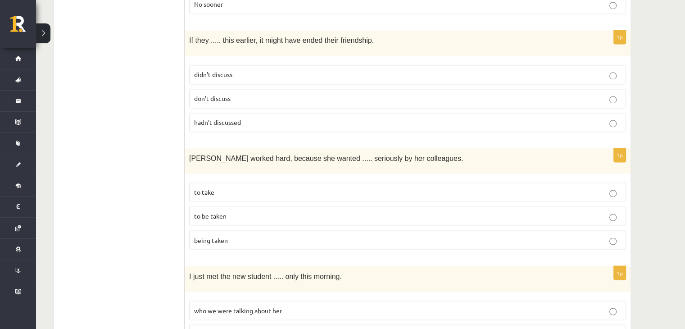
click at [246, 118] on p "hadn’t discussed" at bounding box center [407, 122] width 427 height 9
click at [236, 70] on p "didn’t discuss" at bounding box center [407, 74] width 427 height 9
click at [249, 118] on p "hadn’t discussed" at bounding box center [407, 122] width 427 height 9
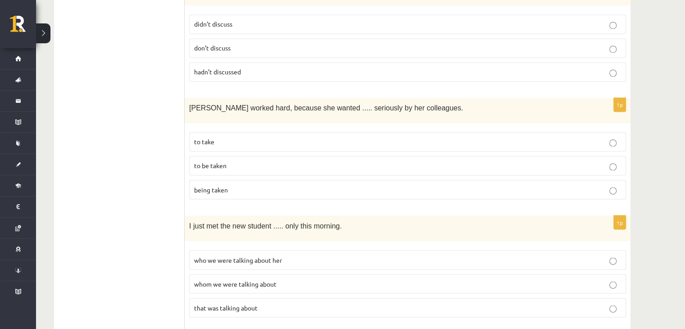
scroll to position [1540, 0]
click at [246, 136] on p "to take" at bounding box center [407, 140] width 427 height 9
click at [239, 155] on label "to be taken" at bounding box center [407, 164] width 437 height 19
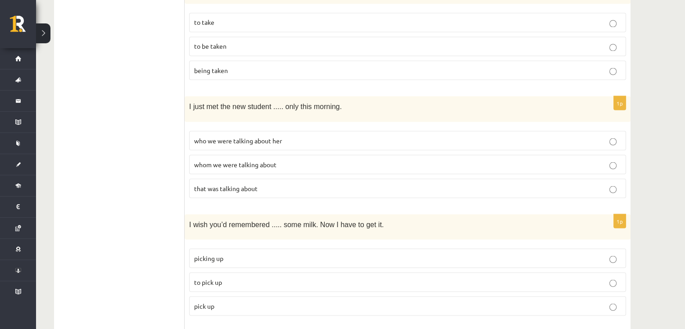
scroll to position [1659, 0]
click at [240, 160] on span "whom we were talking about" at bounding box center [235, 164] width 82 height 8
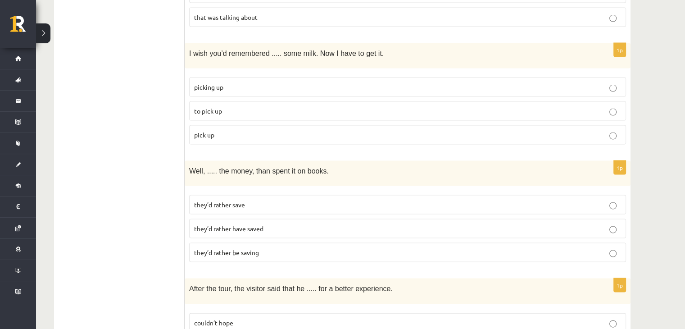
scroll to position [1834, 0]
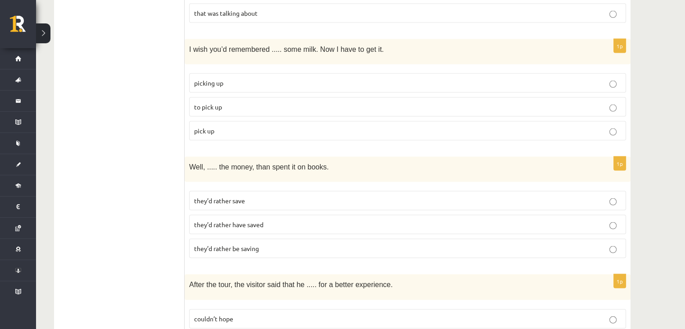
click at [215, 103] on span "to pick up" at bounding box center [208, 107] width 28 height 8
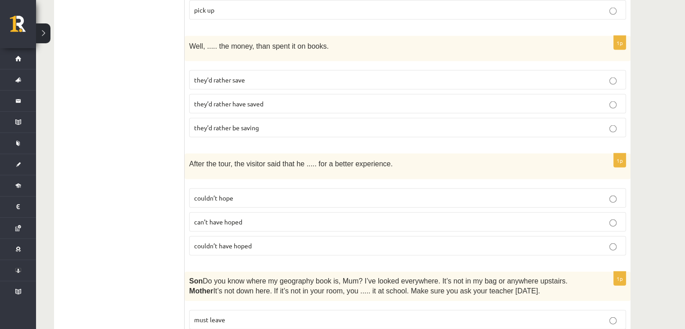
scroll to position [1958, 0]
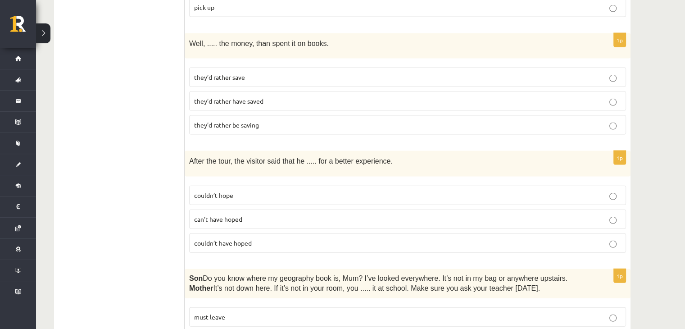
click at [213, 73] on span "they’d rather save" at bounding box center [219, 77] width 51 height 8
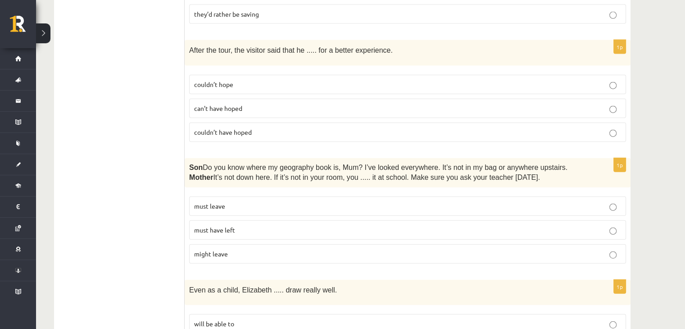
scroll to position [2071, 0]
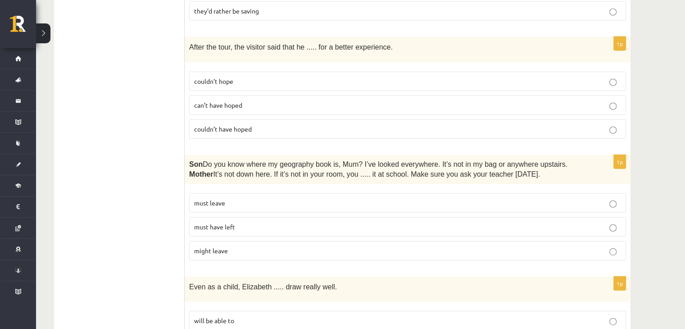
click at [213, 77] on span "couldn’t hope" at bounding box center [213, 81] width 39 height 8
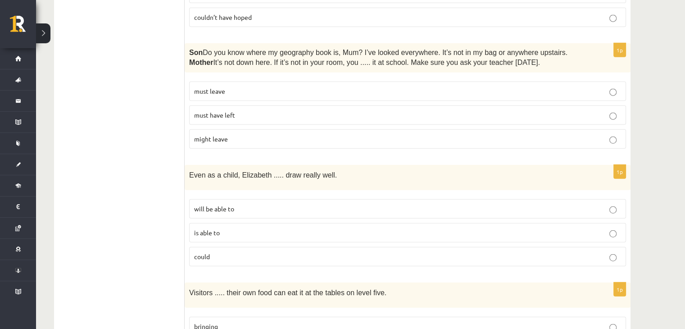
scroll to position [2185, 0]
click at [247, 109] on p "must have left" at bounding box center [407, 113] width 427 height 9
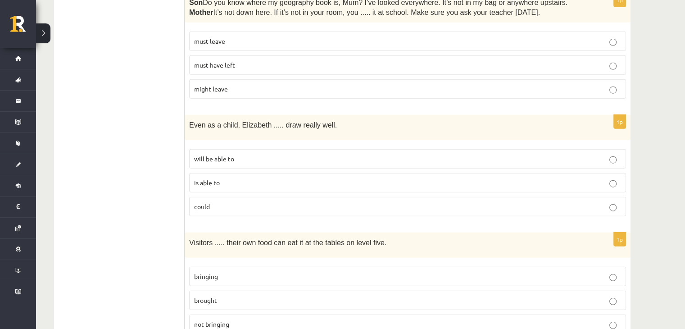
scroll to position [2238, 0]
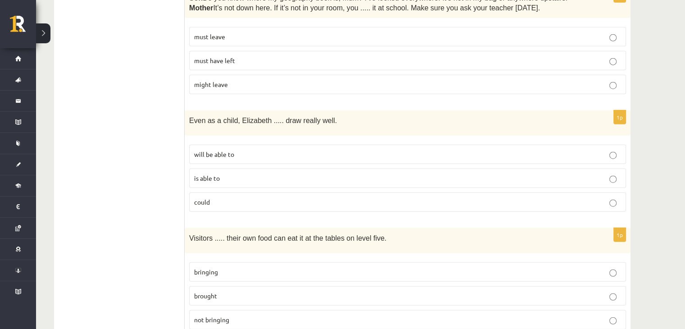
click at [232, 173] on p "is able to" at bounding box center [407, 177] width 427 height 9
click at [239, 197] on p "could" at bounding box center [407, 201] width 427 height 9
click at [229, 262] on label "bringing" at bounding box center [407, 271] width 437 height 19
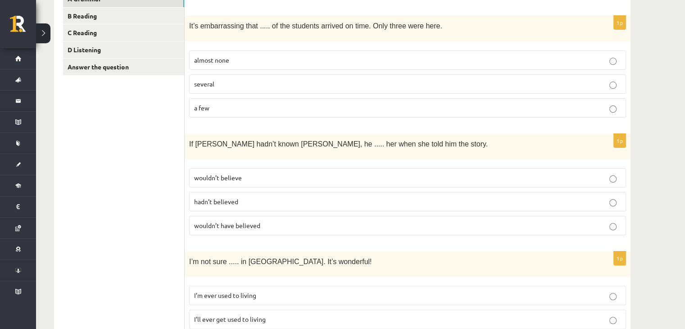
scroll to position [0, 0]
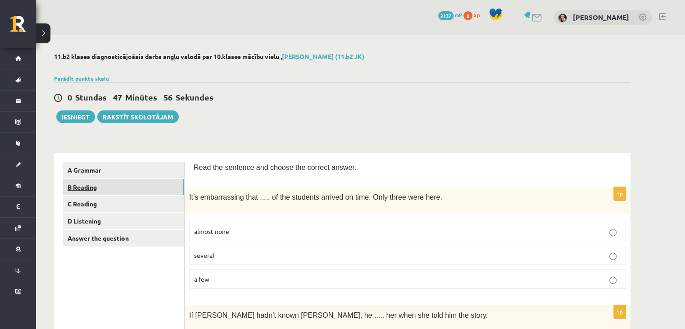
click at [83, 186] on link "B Reading" at bounding box center [123, 187] width 121 height 17
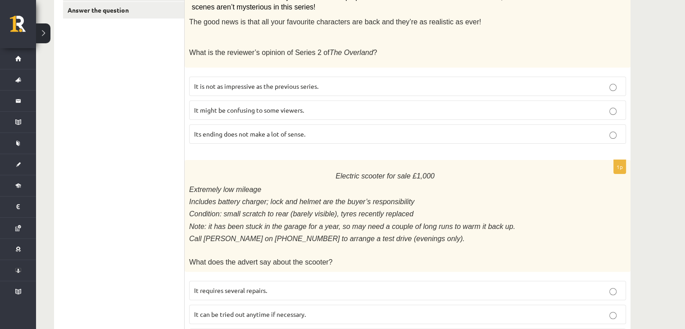
scroll to position [232, 0]
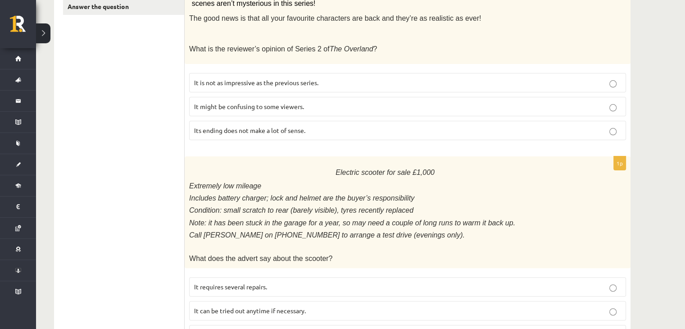
click at [318, 102] on p "It might be confusing to some viewers." at bounding box center [407, 106] width 427 height 9
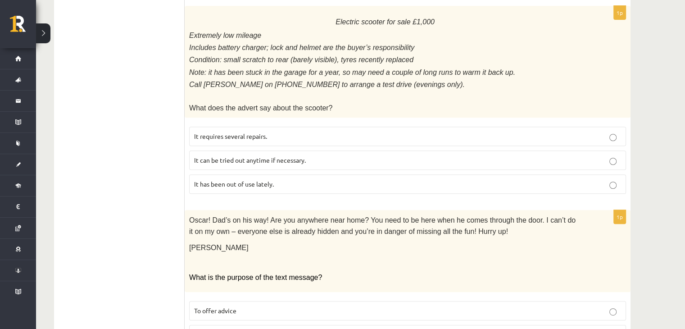
scroll to position [382, 0]
click at [333, 181] on label "It has been out of use lately." at bounding box center [407, 184] width 437 height 19
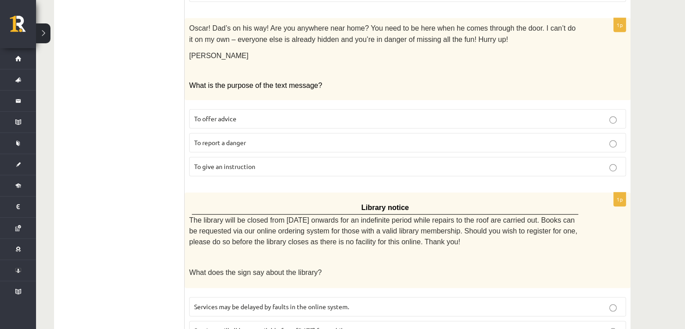
scroll to position [574, 0]
click at [282, 161] on p "To give an instruction" at bounding box center [407, 165] width 427 height 9
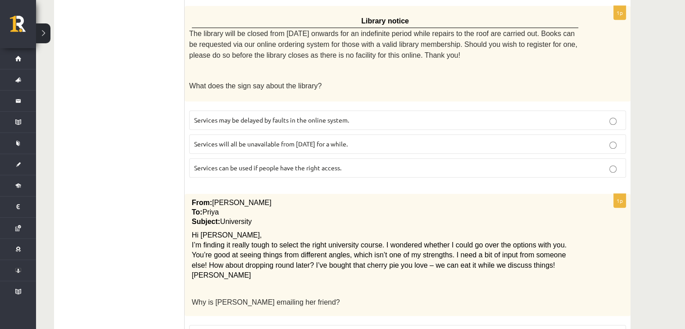
scroll to position [761, 0]
click at [275, 163] on span "Services can be used if people have the right access." at bounding box center [267, 167] width 147 height 8
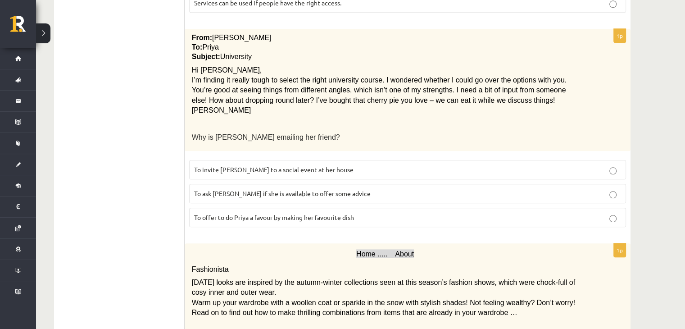
scroll to position [926, 0]
click at [204, 188] on p "To ask Priya if she is available to offer some advice" at bounding box center [407, 192] width 427 height 9
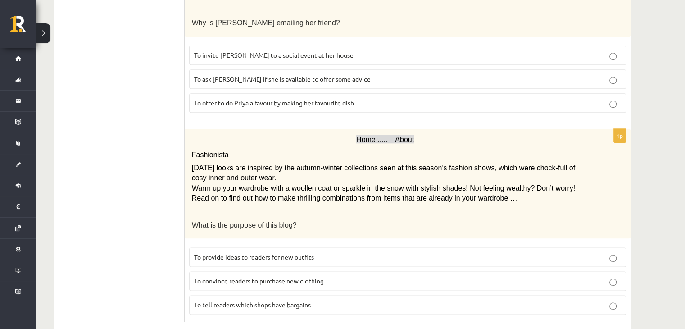
scroll to position [1040, 0]
click at [267, 247] on label "To provide ideas to readers for new outfits" at bounding box center [407, 256] width 437 height 19
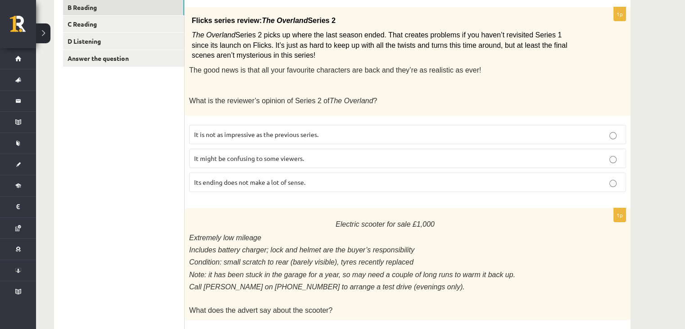
scroll to position [0, 0]
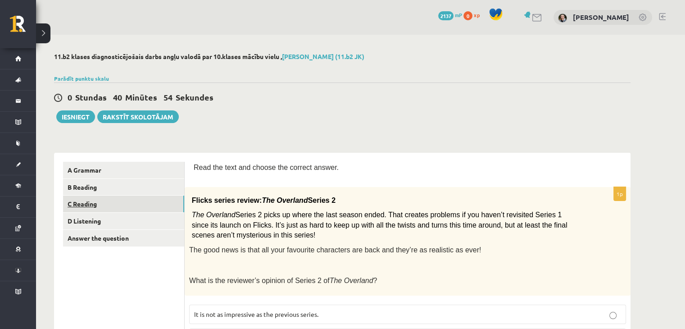
click at [104, 203] on link "C Reading" at bounding box center [123, 203] width 121 height 17
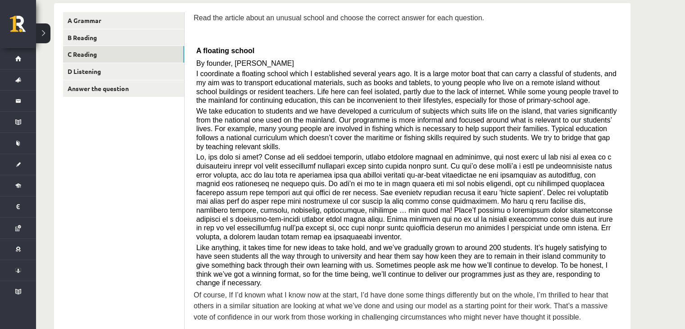
scroll to position [151, 0]
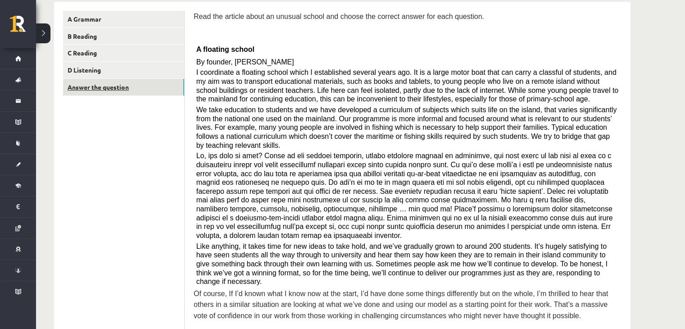
click at [106, 81] on link "Answer the question" at bounding box center [123, 87] width 121 height 17
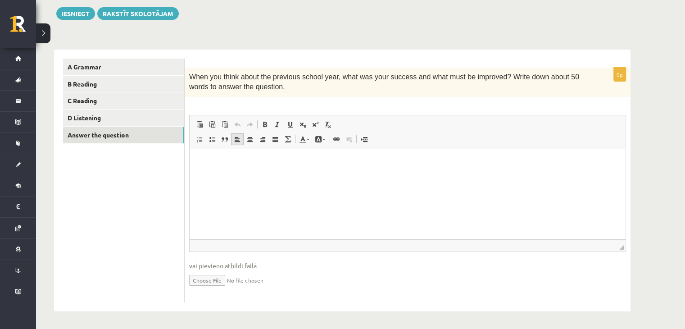
scroll to position [104, 0]
click at [125, 113] on link "D Listening" at bounding box center [123, 117] width 121 height 17
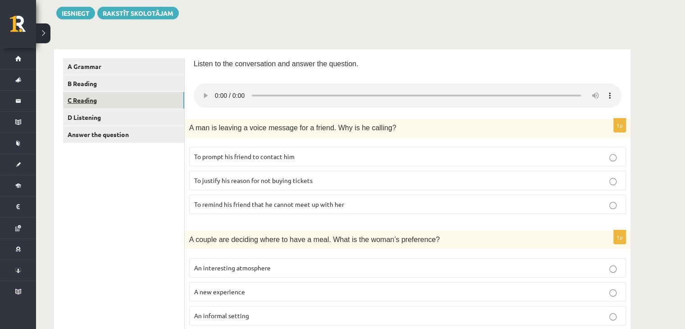
click at [123, 102] on link "C Reading" at bounding box center [123, 100] width 121 height 17
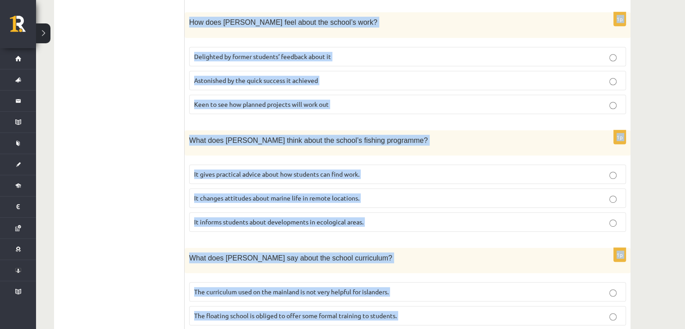
scroll to position [842, 0]
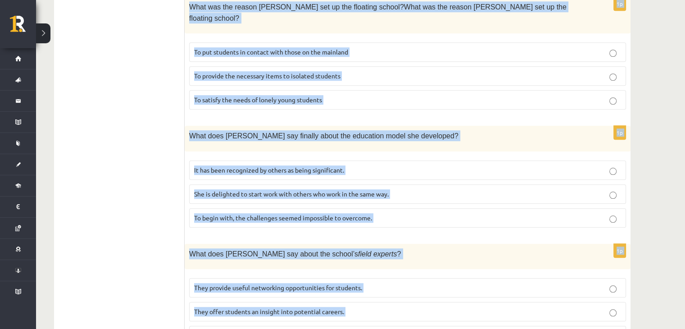
drag, startPoint x: 195, startPoint y: 40, endPoint x: 504, endPoint y: 291, distance: 398.3
copy form "A floating school By founder, Anna Domingo I coordinate a floating school which…"
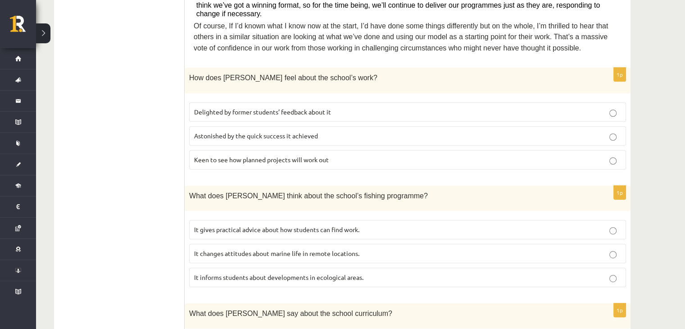
scroll to position [418, 0]
click at [286, 109] on span "Delighted by former students’ feedback about it" at bounding box center [262, 113] width 137 height 8
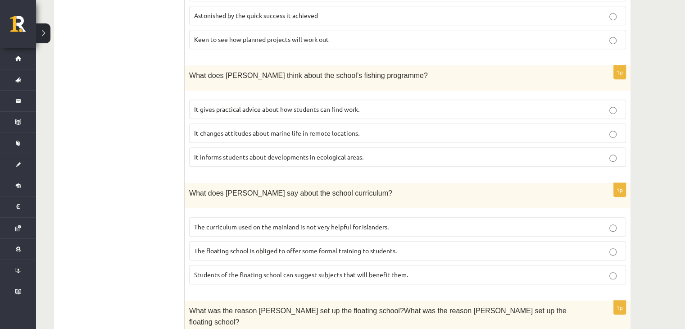
scroll to position [544, 0]
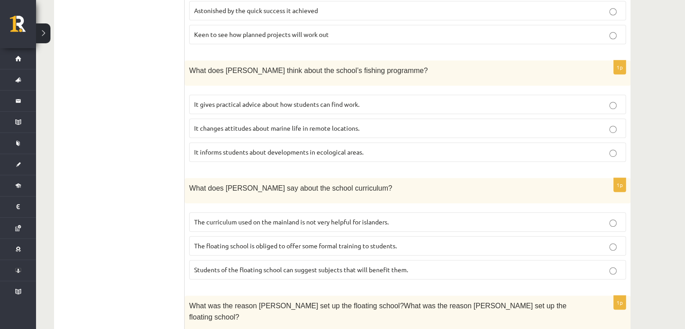
click at [273, 148] on span "It informs students about developments in ecological areas." at bounding box center [278, 152] width 169 height 8
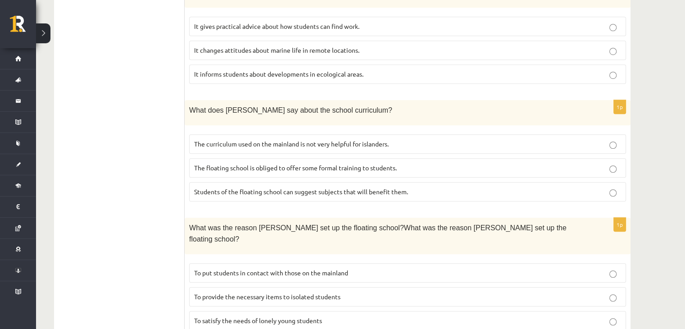
scroll to position [636, 0]
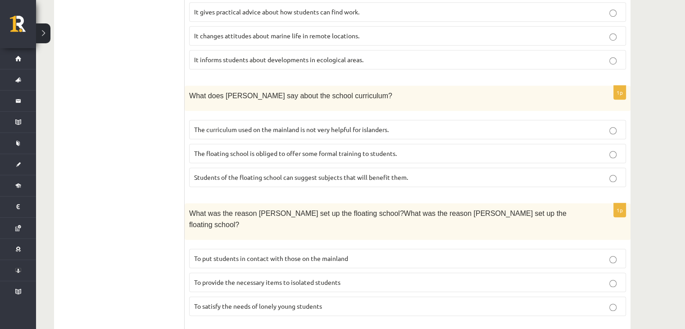
click at [214, 120] on label "The curriculum used on the mainland is not very helpful for islanders." at bounding box center [407, 129] width 437 height 19
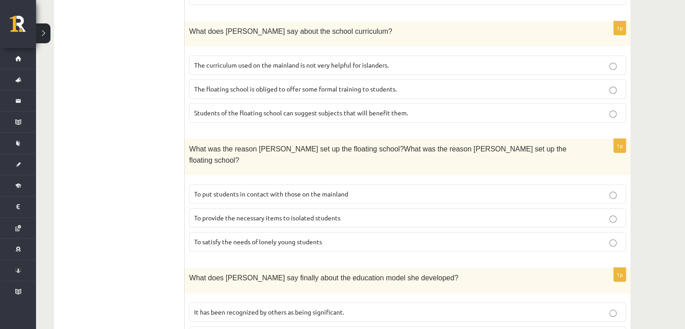
scroll to position [715, 0]
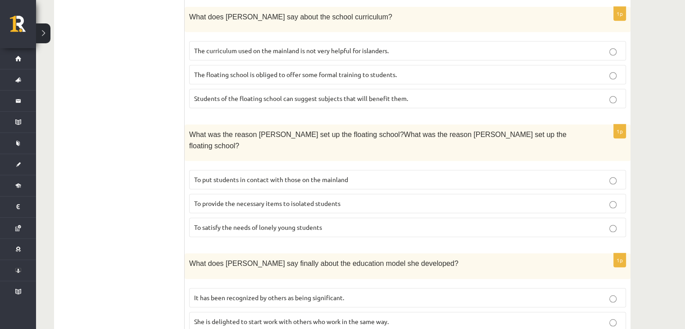
click at [232, 199] on span "To provide the necessary items to isolated students" at bounding box center [267, 203] width 146 height 8
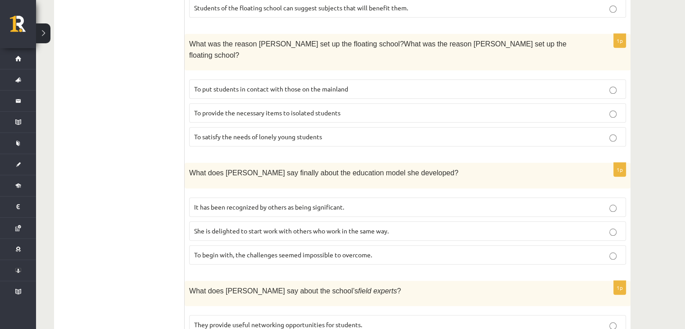
scroll to position [842, 0]
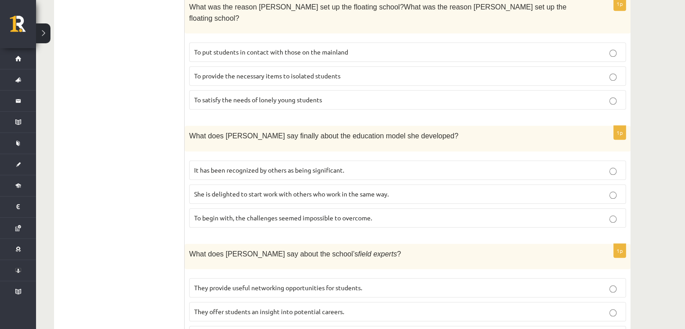
click at [225, 160] on label "It has been recognized by others as being significant." at bounding box center [407, 169] width 437 height 19
click at [238, 307] on span "They offer students an insight into potential careers." at bounding box center [269, 311] width 150 height 8
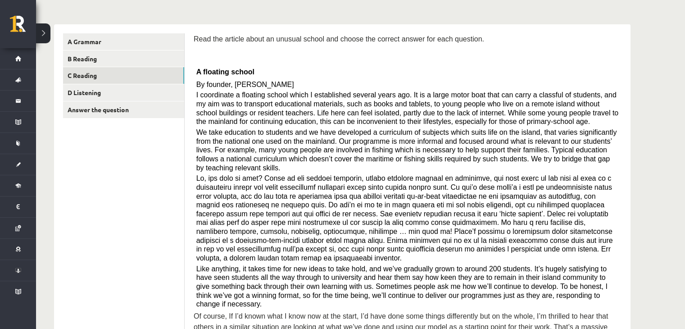
scroll to position [129, 0]
click at [155, 87] on link "D Listening" at bounding box center [123, 92] width 121 height 17
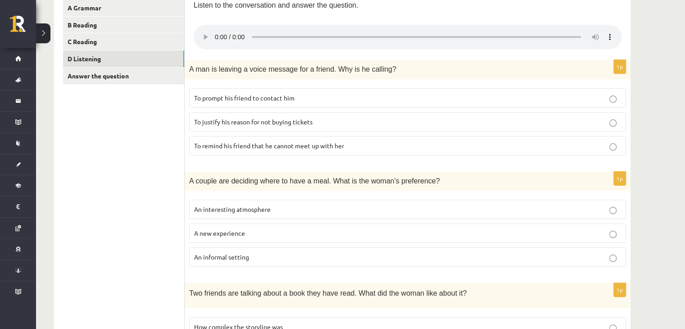
scroll to position [0, 0]
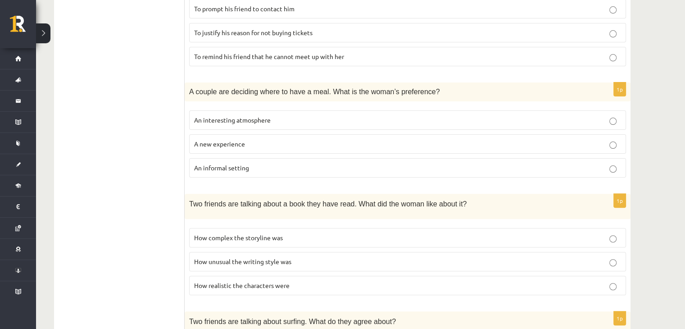
scroll to position [252, 0]
click at [245, 166] on span "An informal setting" at bounding box center [221, 167] width 55 height 8
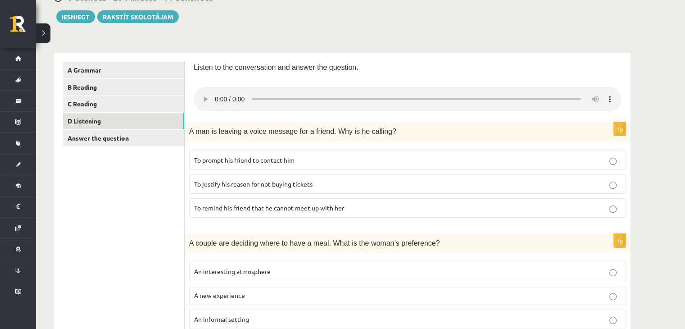
scroll to position [92, 0]
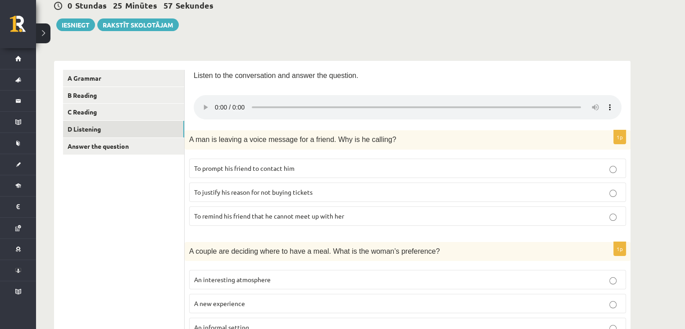
click at [285, 191] on span "To justify his reason for not buying tickets" at bounding box center [253, 192] width 118 height 8
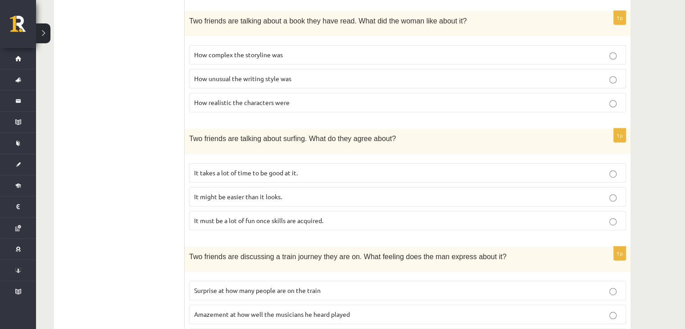
scroll to position [434, 0]
click at [294, 103] on p "How realistic the characters were" at bounding box center [407, 102] width 427 height 9
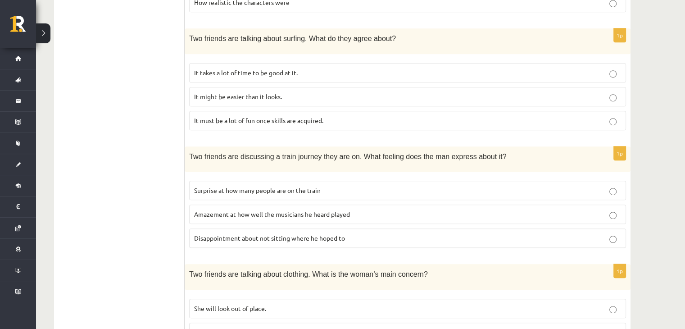
scroll to position [538, 0]
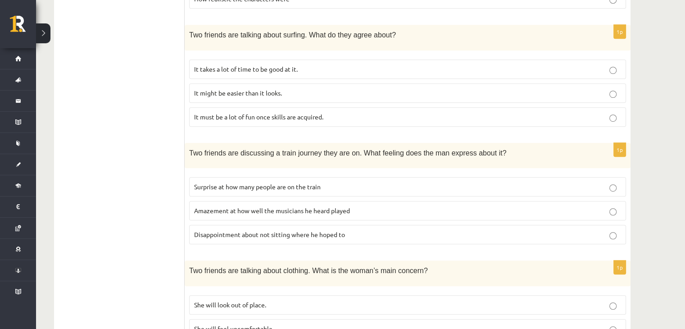
click at [308, 67] on p "It takes a lot of time to be good at it." at bounding box center [407, 68] width 427 height 9
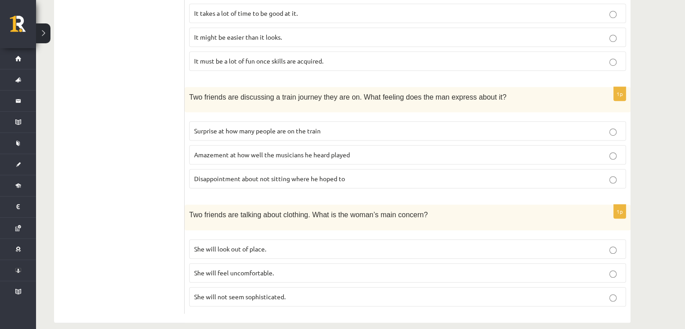
scroll to position [599, 0]
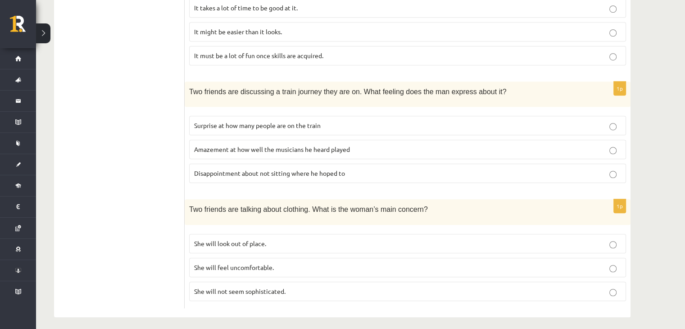
click at [359, 168] on p "Disappointment about not sitting where he hoped to" at bounding box center [407, 172] width 427 height 9
click at [277, 266] on label "She will feel uncomfortable." at bounding box center [407, 267] width 437 height 19
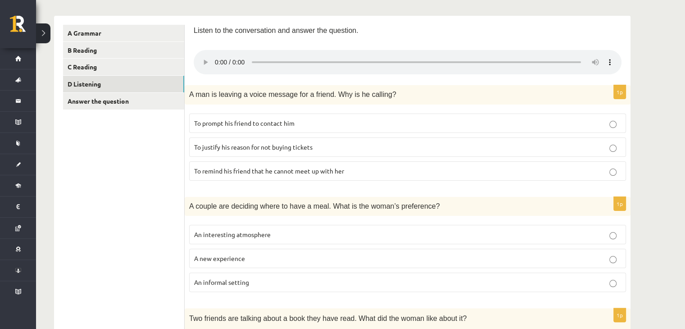
scroll to position [138, 0]
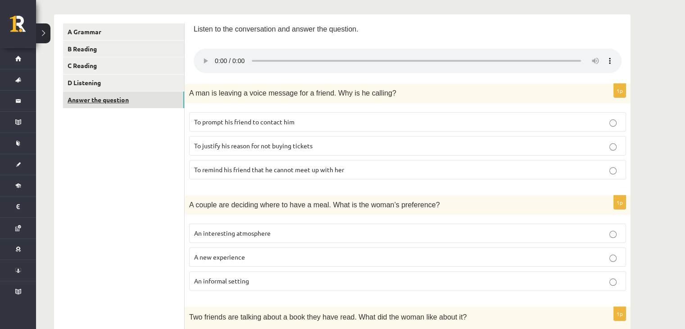
click at [137, 96] on link "Answer the question" at bounding box center [123, 99] width 121 height 17
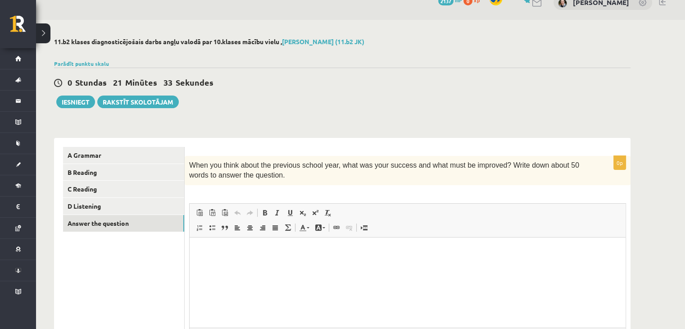
scroll to position [104, 0]
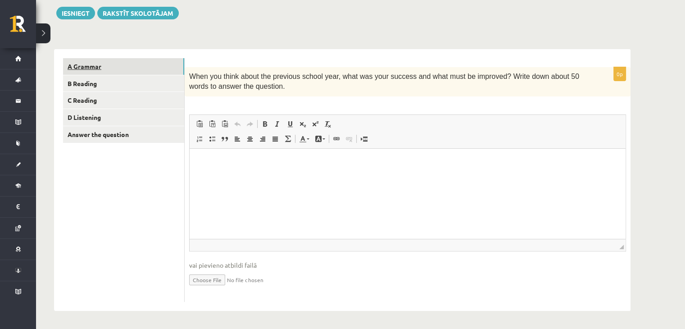
click at [132, 68] on link "A Grammar" at bounding box center [123, 66] width 121 height 17
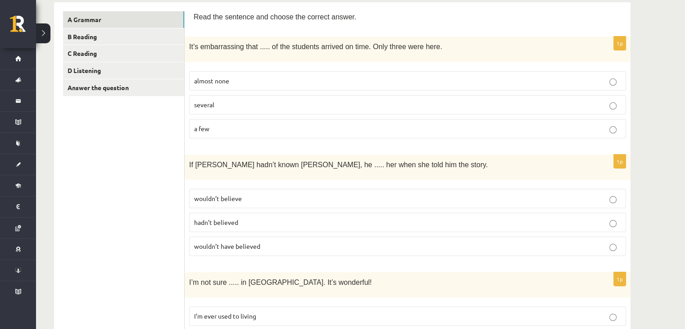
scroll to position [0, 0]
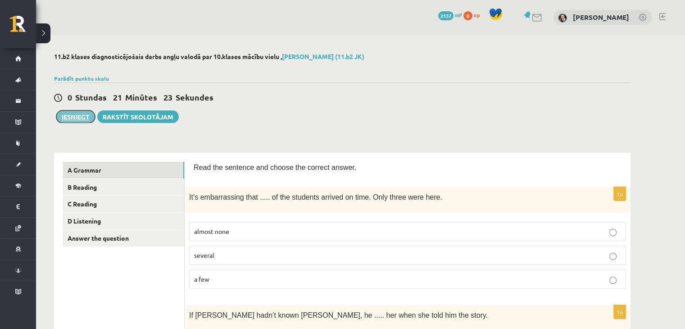
click at [72, 119] on button "Iesniegt" at bounding box center [75, 116] width 39 height 13
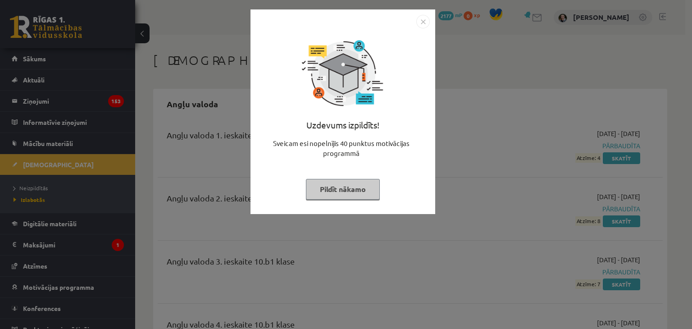
click at [336, 197] on button "Pildīt nākamo" at bounding box center [343, 189] width 74 height 21
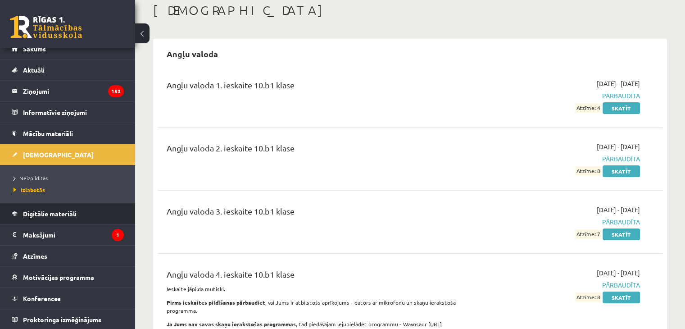
scroll to position [50, 0]
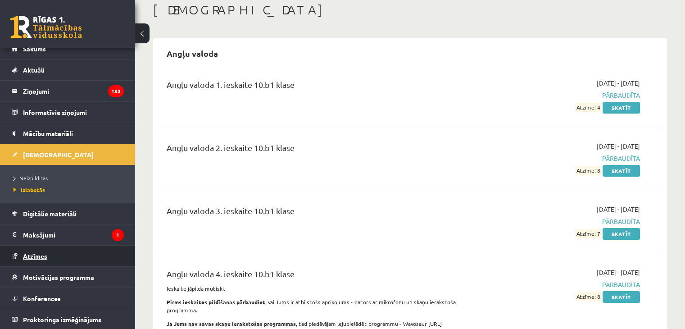
click at [39, 258] on link "Atzīmes" at bounding box center [68, 255] width 112 height 21
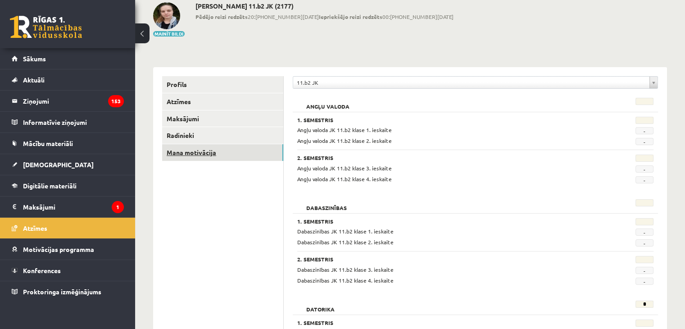
click at [219, 155] on link "Mana motivācija" at bounding box center [222, 152] width 121 height 17
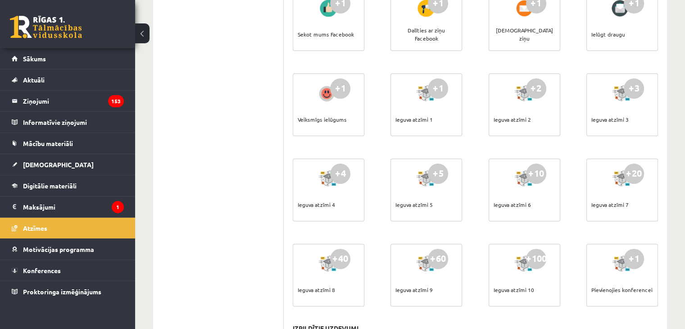
scroll to position [261, 0]
click at [52, 159] on link "[DEMOGRAPHIC_DATA]" at bounding box center [68, 164] width 112 height 21
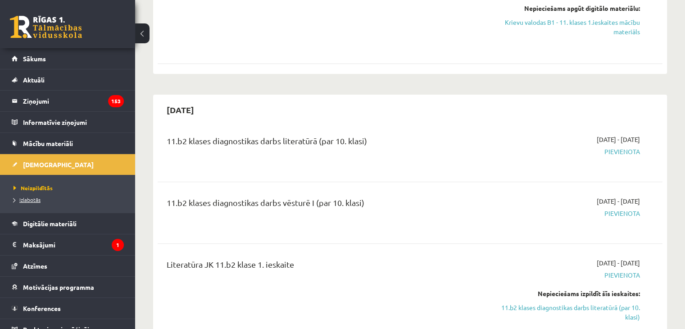
click at [30, 200] on span "Izlabotās" at bounding box center [27, 199] width 27 height 7
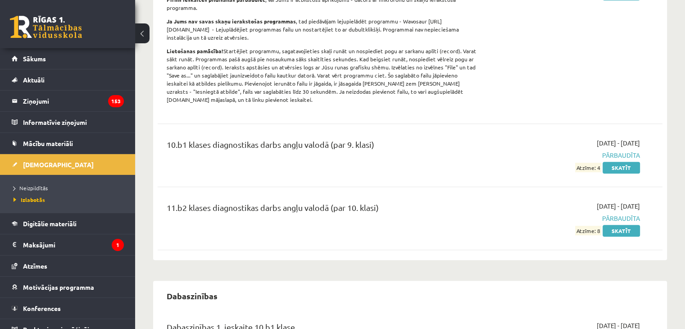
scroll to position [329, 0]
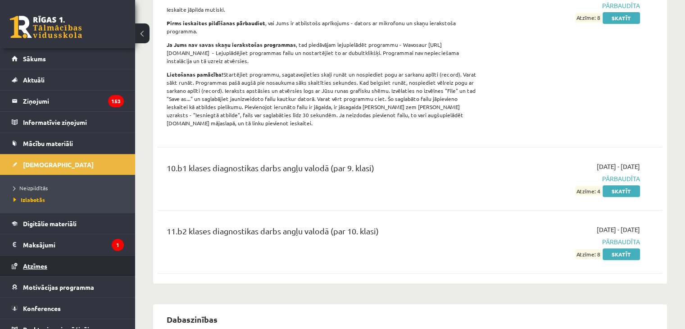
click at [40, 264] on span "Atzīmes" at bounding box center [35, 266] width 24 height 8
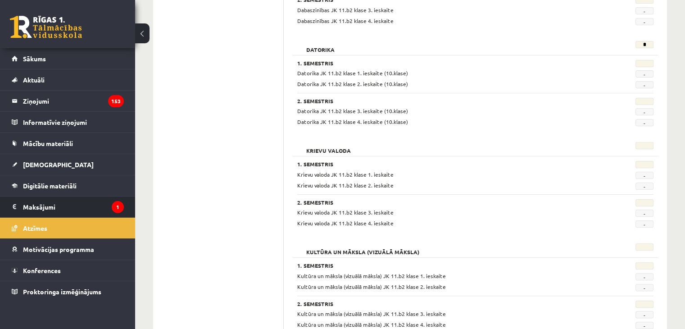
scroll to position [308, 0]
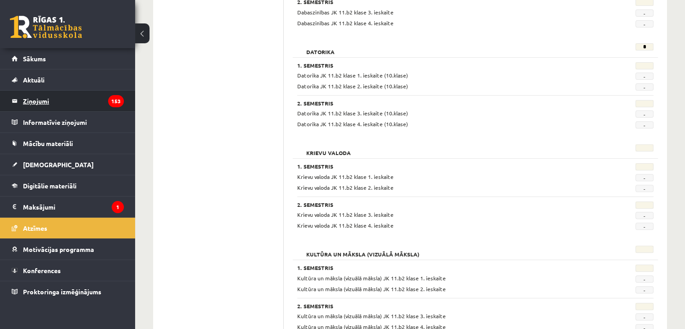
click at [36, 103] on legend "Ziņojumi 153" at bounding box center [73, 101] width 101 height 21
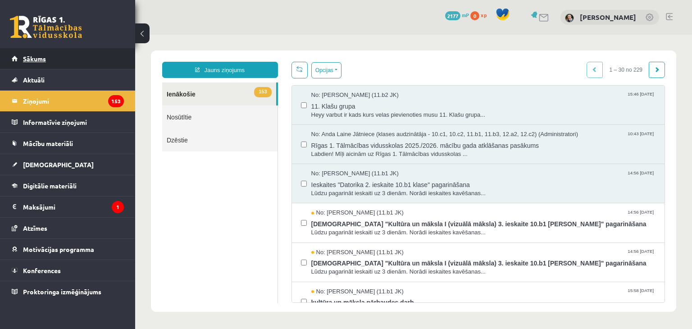
click at [83, 64] on link "Sākums" at bounding box center [68, 58] width 112 height 21
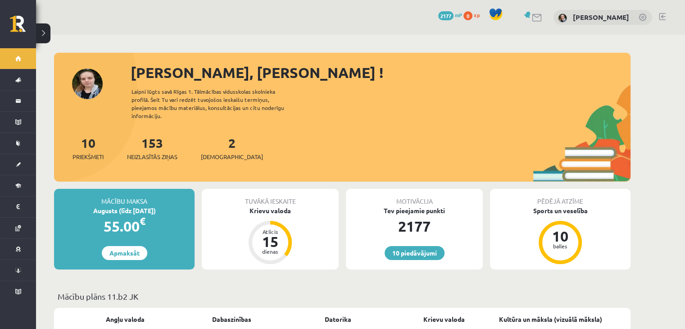
drag, startPoint x: 328, startPoint y: 136, endPoint x: 362, endPoint y: 140, distance: 34.4
click at [362, 140] on div "10 Priekšmeti 153 Neizlasītās ziņas 2 Ieskaites" at bounding box center [342, 157] width 577 height 48
click at [474, 18] on span "xp" at bounding box center [477, 14] width 6 height 7
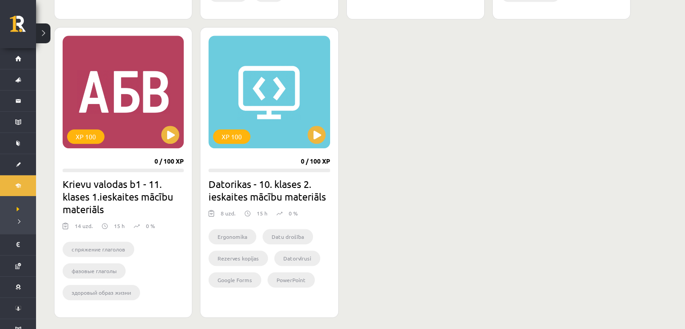
scroll to position [802, 0]
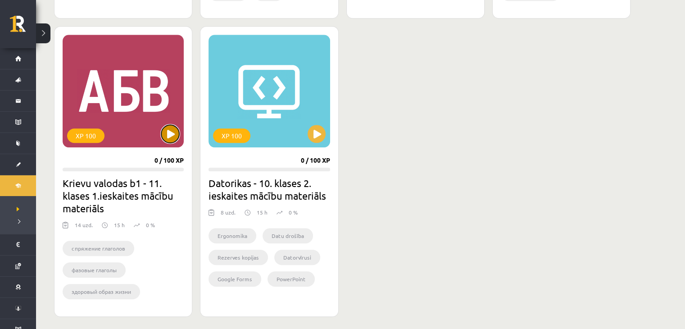
click at [177, 136] on button at bounding box center [170, 134] width 18 height 18
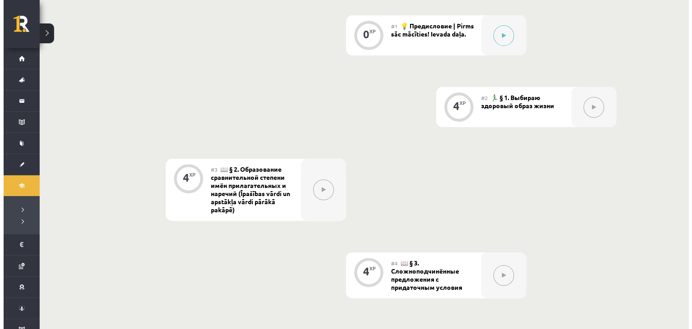
scroll to position [288, 0]
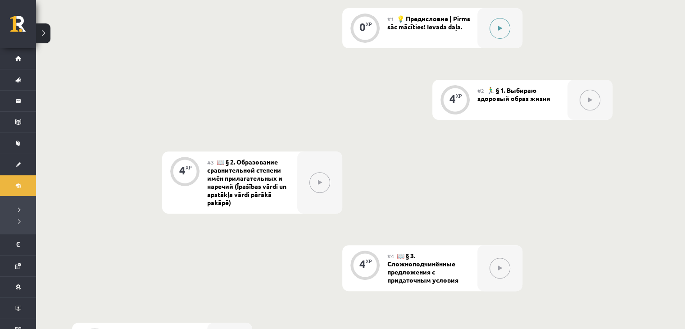
click at [495, 27] on button at bounding box center [500, 28] width 21 height 21
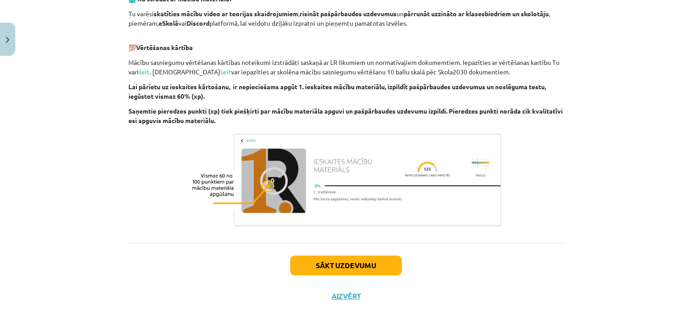
scroll to position [590, 0]
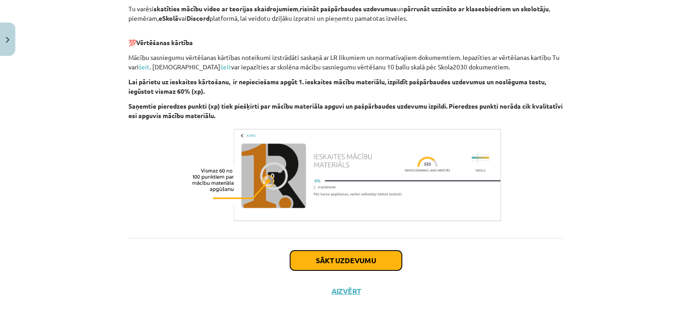
click at [336, 260] on button "Sākt uzdevumu" at bounding box center [346, 260] width 112 height 20
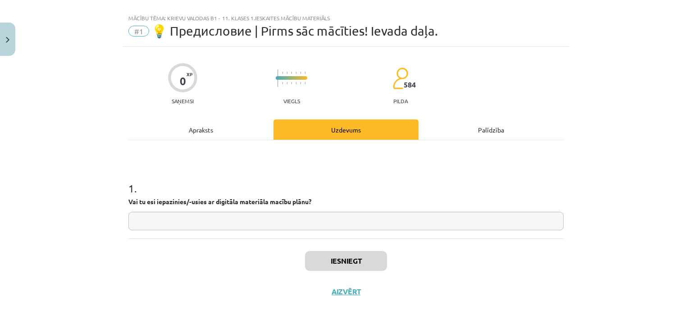
click at [206, 224] on input "text" at bounding box center [345, 221] width 435 height 18
type input "***"
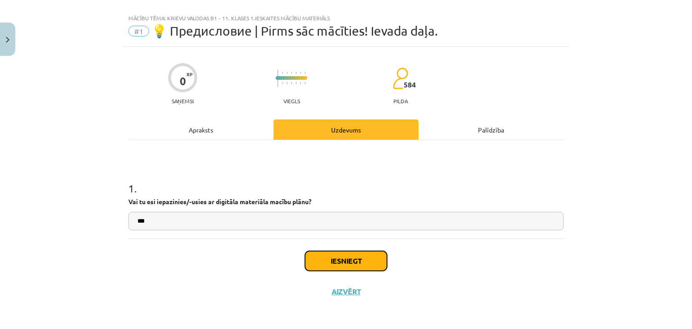
click at [317, 257] on button "Iesniegt" at bounding box center [346, 261] width 82 height 20
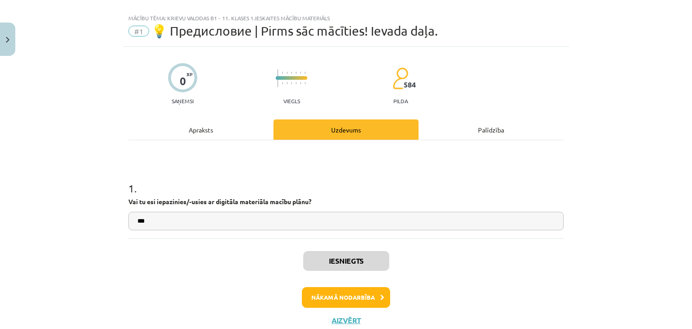
scroll to position [289, 0]
click at [361, 295] on button "Nākamā nodarbība" at bounding box center [346, 297] width 88 height 21
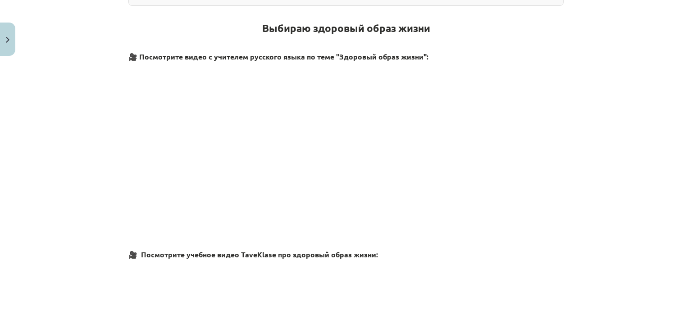
scroll to position [0, 0]
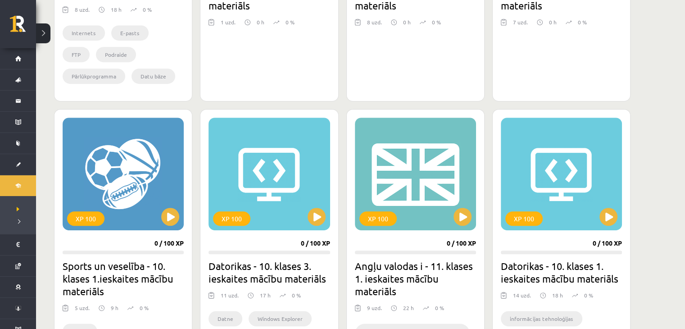
scroll to position [436, 0]
